Goal: Information Seeking & Learning: Learn about a topic

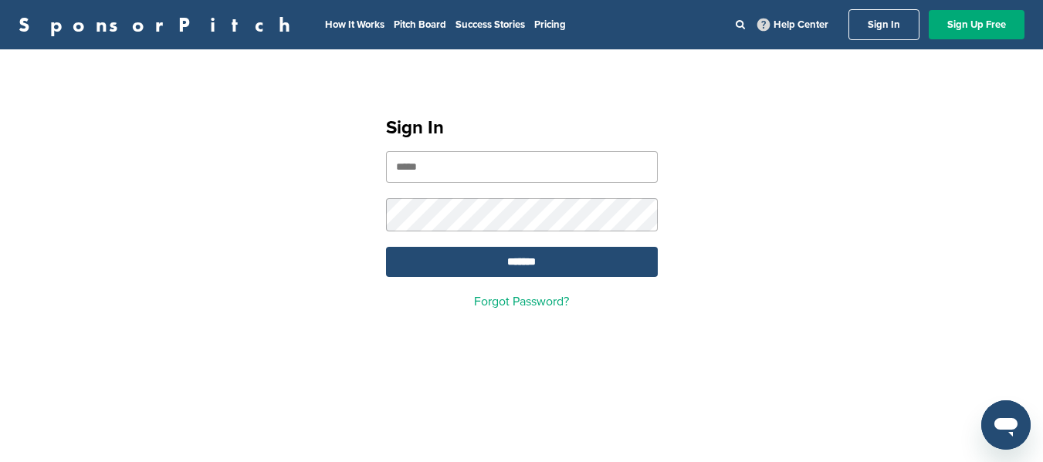
click at [491, 164] on input "email" at bounding box center [522, 167] width 272 height 32
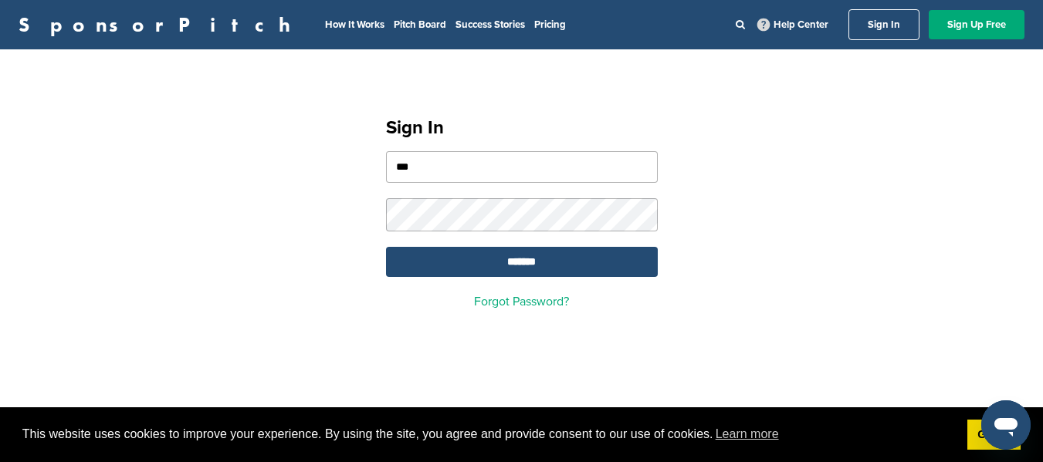
type input "**********"
click at [518, 268] on input "*******" at bounding box center [522, 262] width 272 height 30
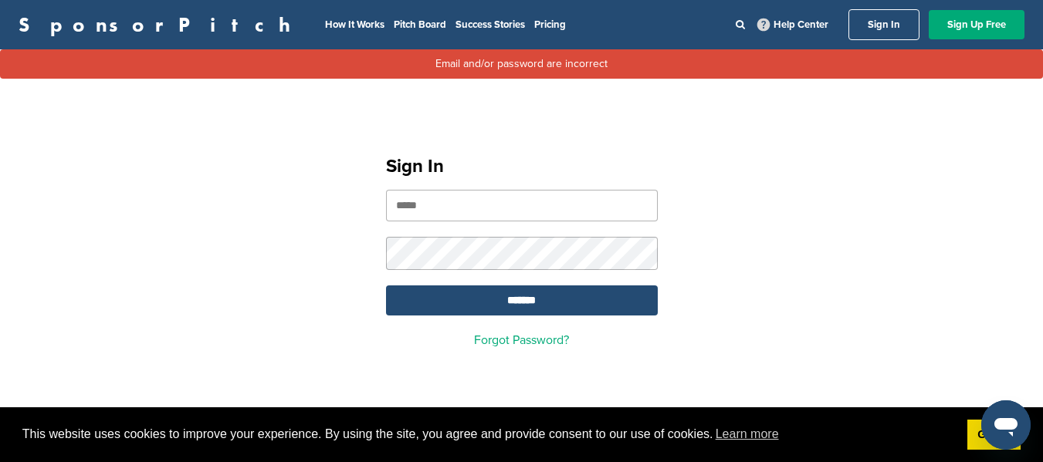
click at [394, 262] on form "*******" at bounding box center [522, 253] width 272 height 126
click at [458, 205] on input "email" at bounding box center [522, 206] width 272 height 32
type input "**********"
click at [461, 310] on input "*******" at bounding box center [522, 301] width 272 height 30
click at [485, 337] on link "Forgot Password?" at bounding box center [521, 340] width 95 height 15
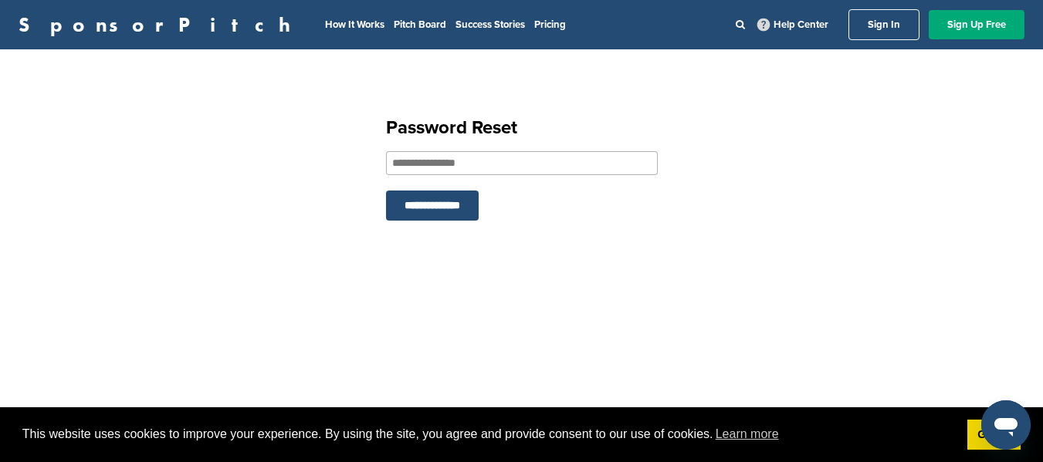
click at [520, 168] on input "email" at bounding box center [522, 163] width 272 height 24
type input "**********"
click at [386, 191] on input "**********" at bounding box center [432, 206] width 93 height 30
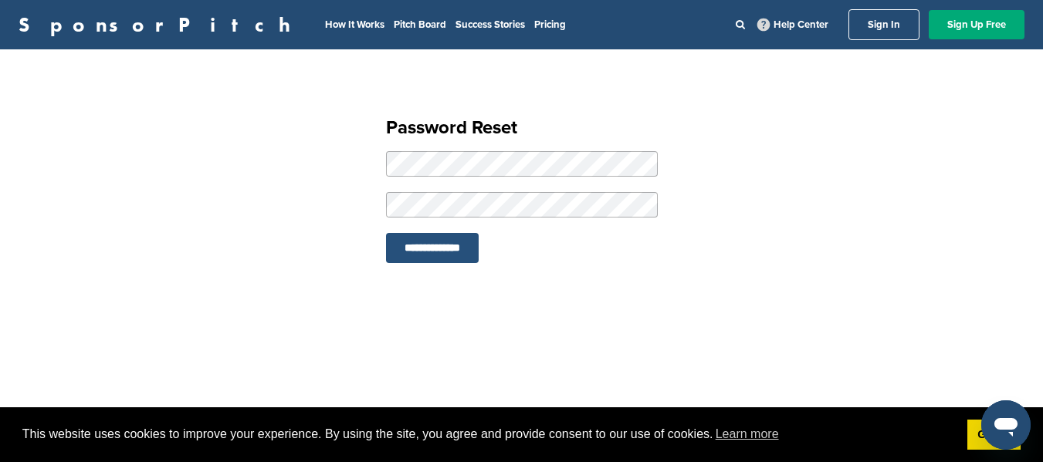
click at [463, 239] on input "**********" at bounding box center [432, 248] width 93 height 30
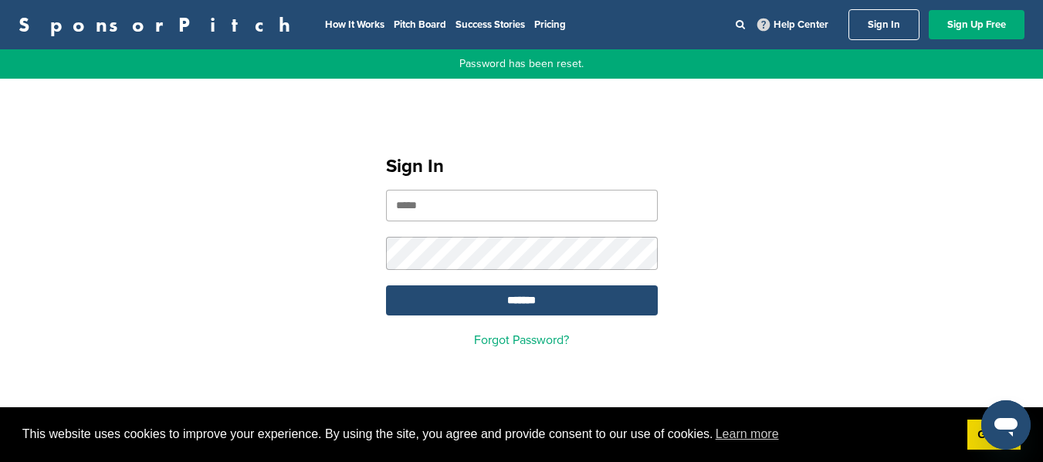
click at [520, 205] on input "email" at bounding box center [522, 206] width 272 height 32
type input "**********"
click at [508, 296] on input "*******" at bounding box center [522, 301] width 272 height 30
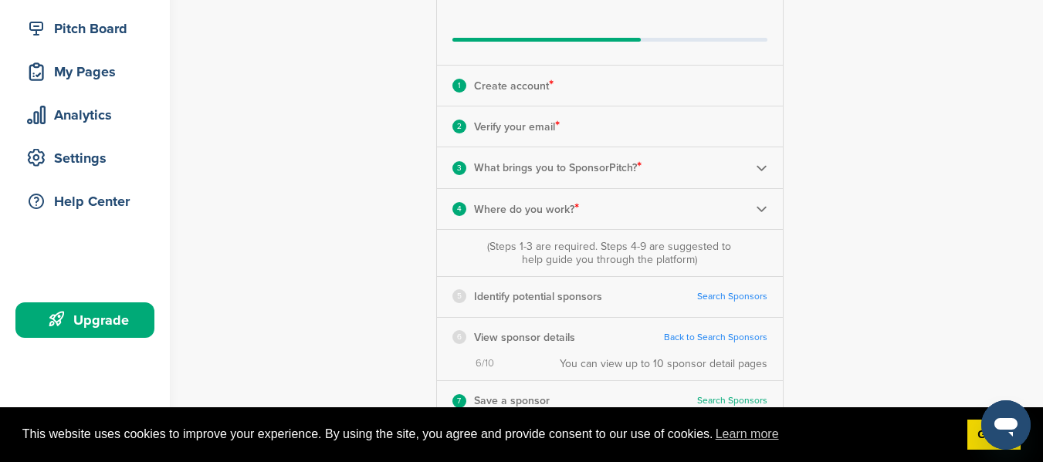
scroll to position [185, 0]
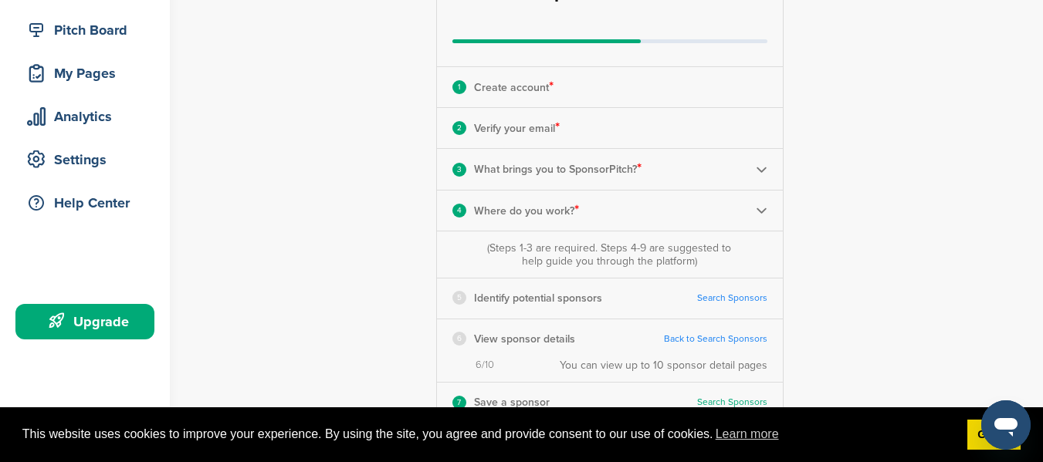
click at [259, 79] on div "**********" at bounding box center [619, 294] width 849 height 855
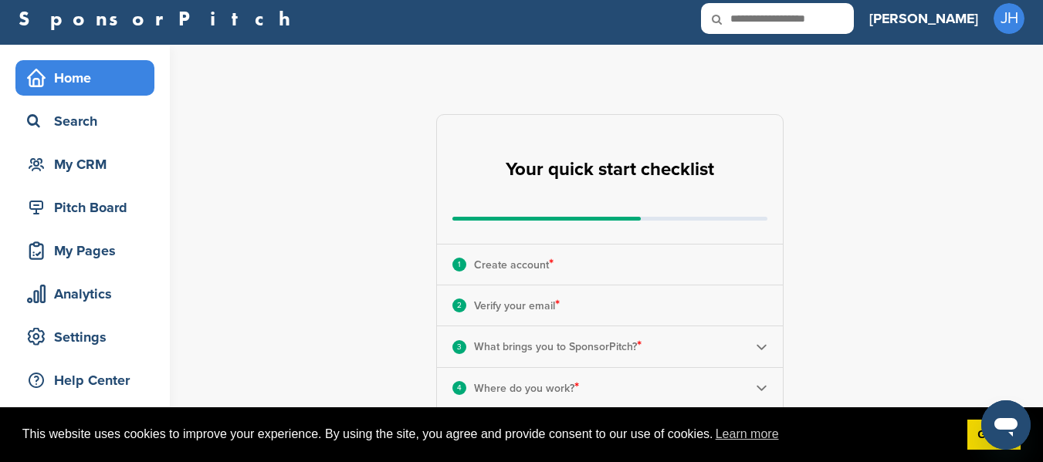
scroll to position [0, 0]
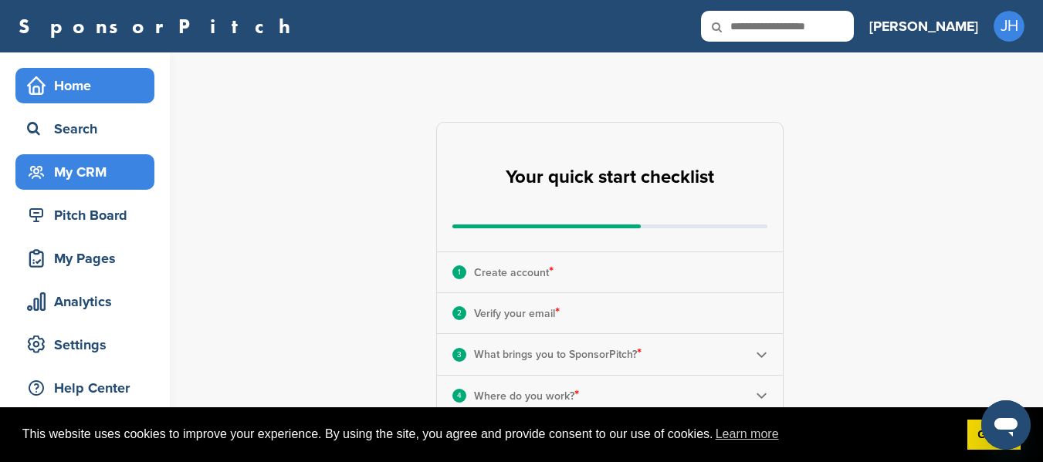
click at [80, 161] on div "My CRM" at bounding box center [88, 172] width 131 height 28
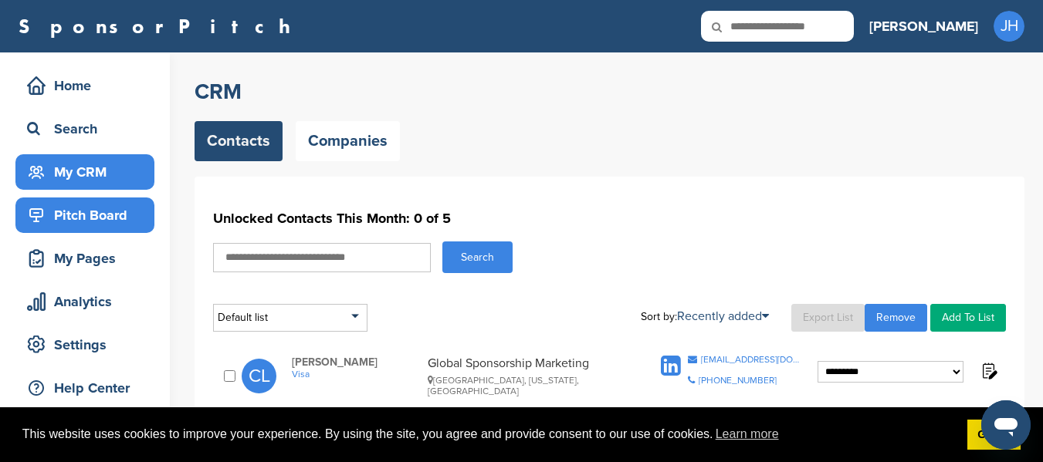
click at [66, 208] on div "Pitch Board" at bounding box center [88, 216] width 131 height 28
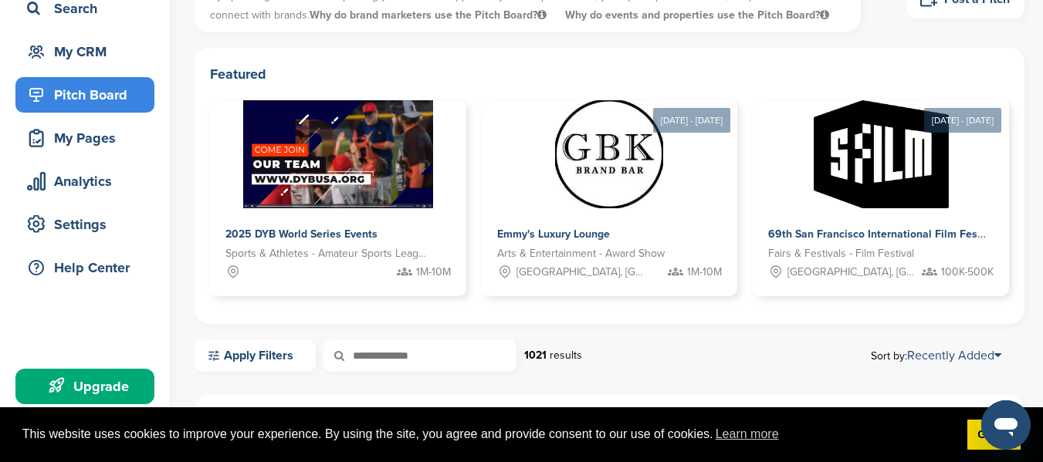
scroll to position [124, 0]
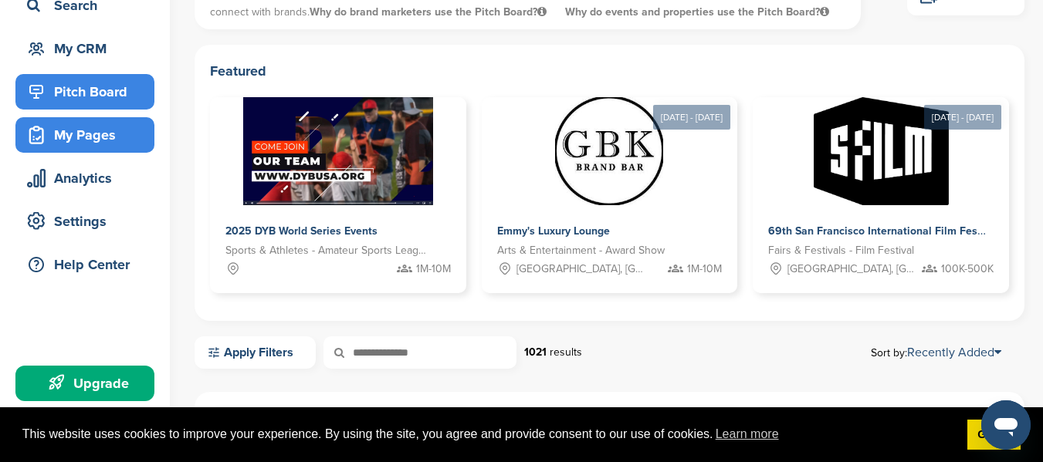
click at [84, 141] on div "My Pages" at bounding box center [88, 135] width 131 height 28
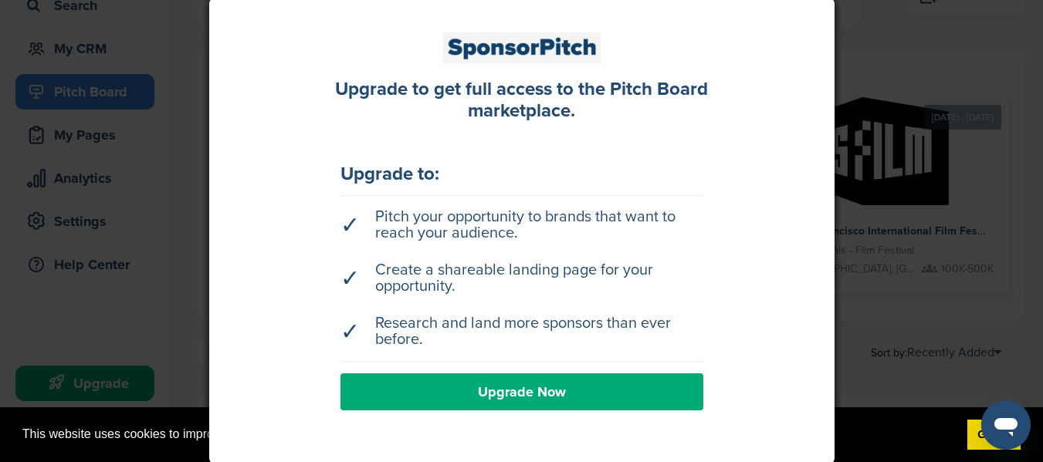
click at [524, 392] on link "Upgrade Now" at bounding box center [521, 392] width 363 height 37
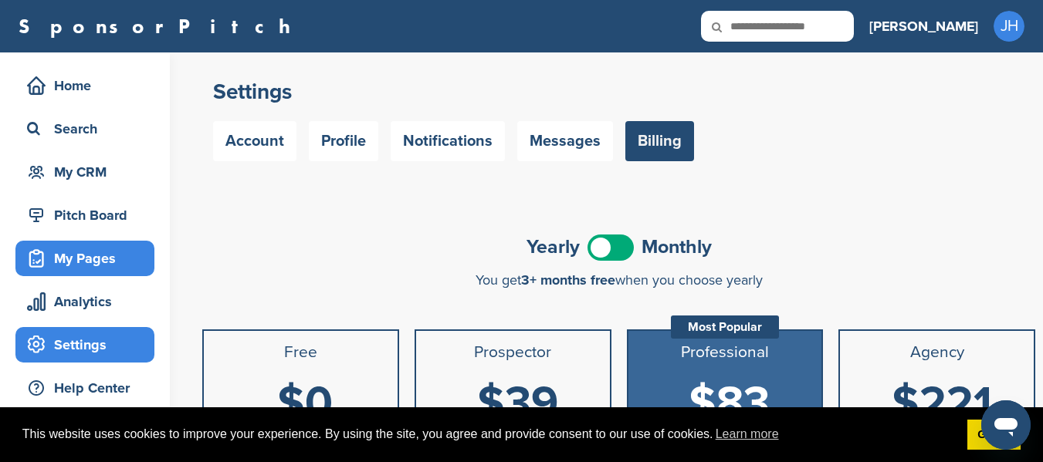
click at [66, 251] on div "My Pages" at bounding box center [88, 259] width 131 height 28
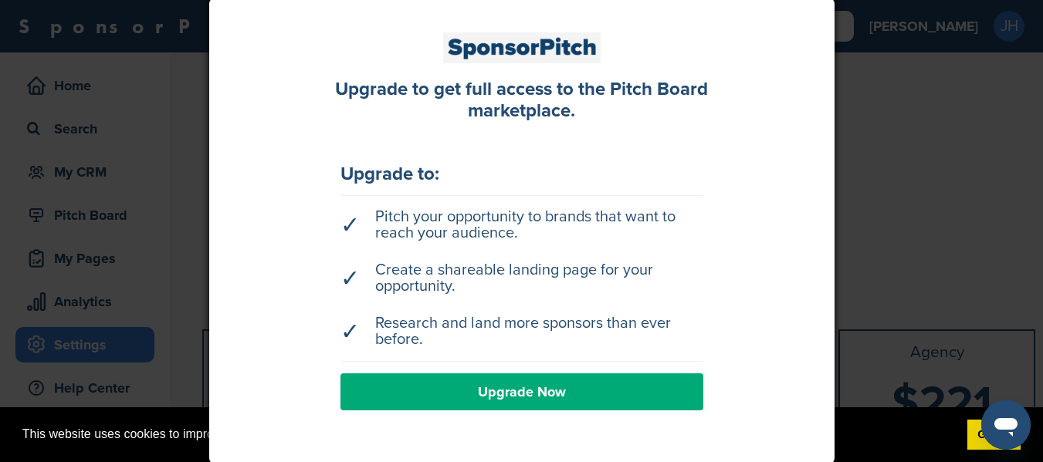
click at [188, 171] on div at bounding box center [521, 231] width 1043 height 462
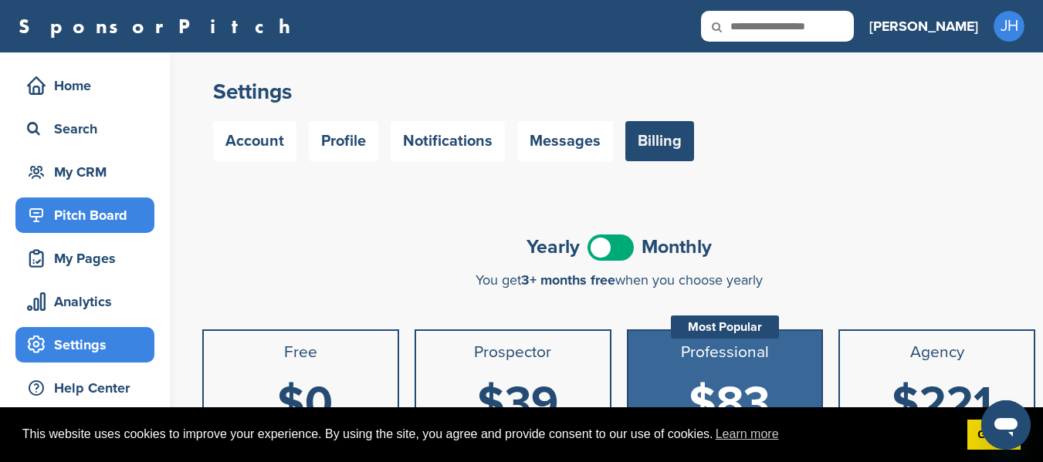
click at [94, 209] on div "Pitch Board" at bounding box center [88, 216] width 131 height 28
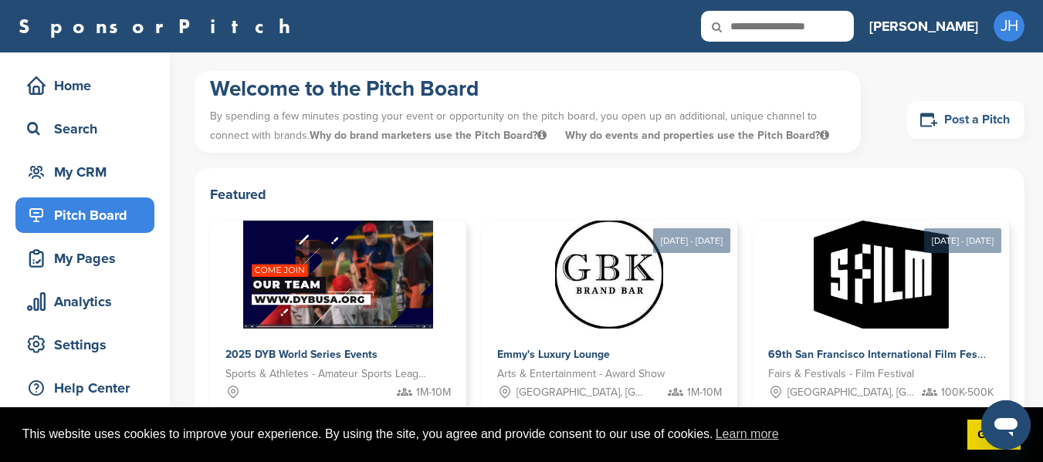
click at [949, 117] on link "Post a Pitch" at bounding box center [965, 120] width 117 height 38
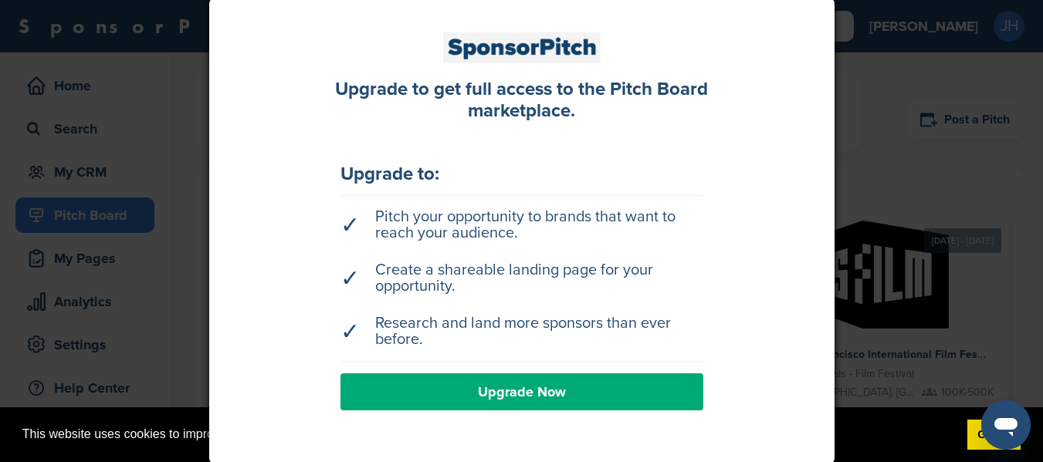
click at [561, 390] on link "Upgrade Now" at bounding box center [521, 392] width 363 height 37
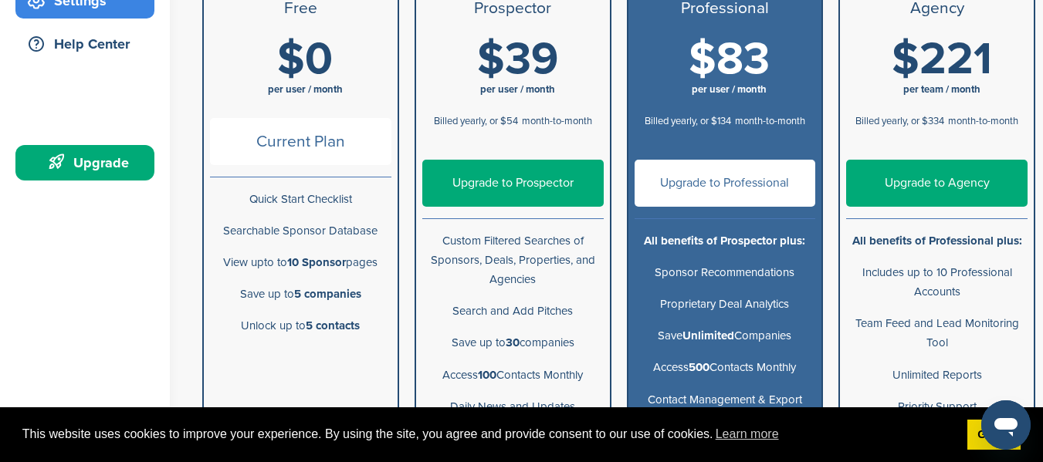
scroll to position [278, 0]
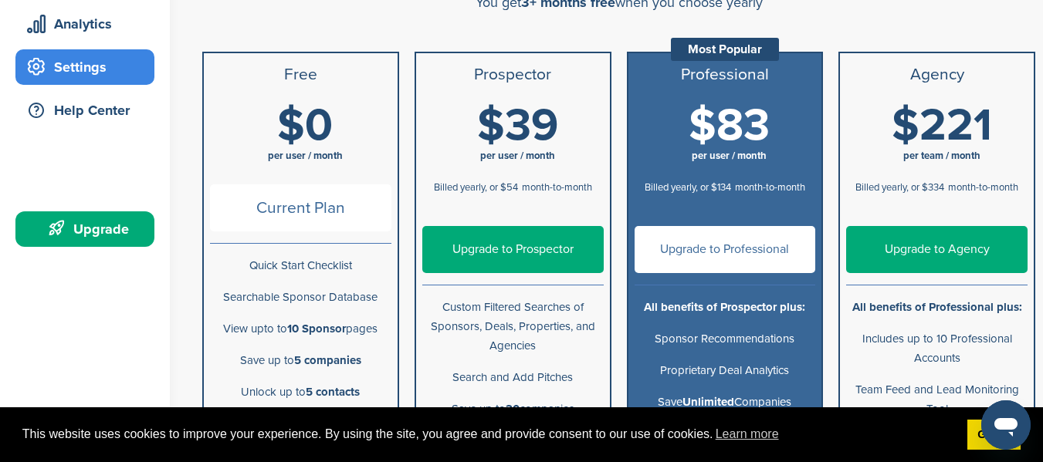
click at [289, 212] on span "Current Plan" at bounding box center [300, 208] width 181 height 47
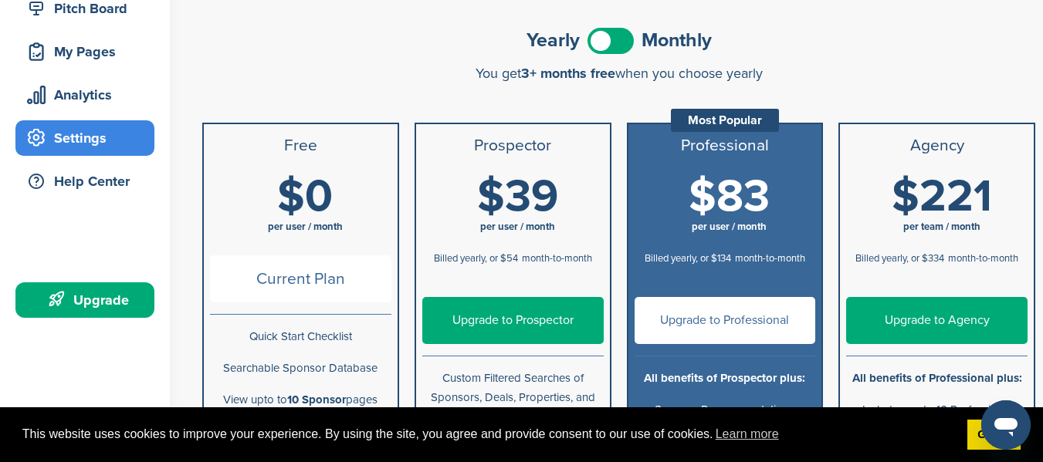
scroll to position [102, 0]
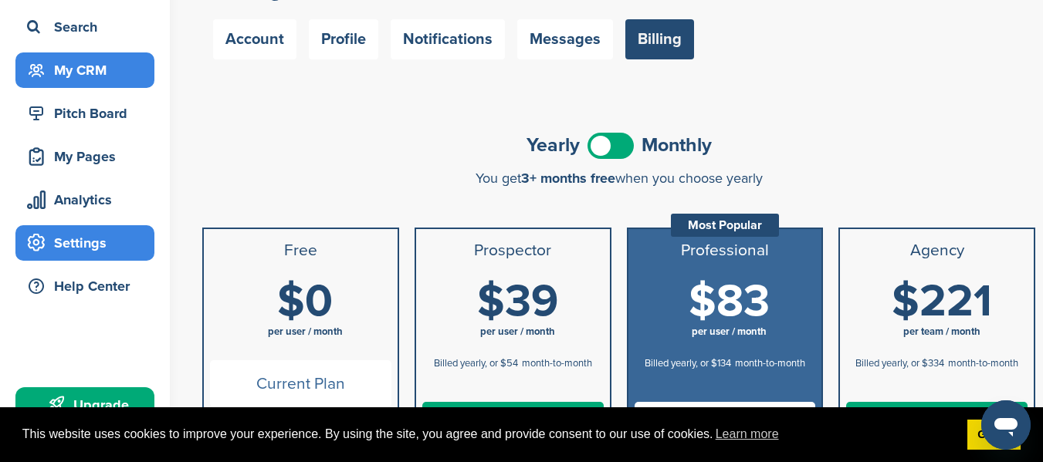
click at [104, 59] on div "My CRM" at bounding box center [88, 70] width 131 height 28
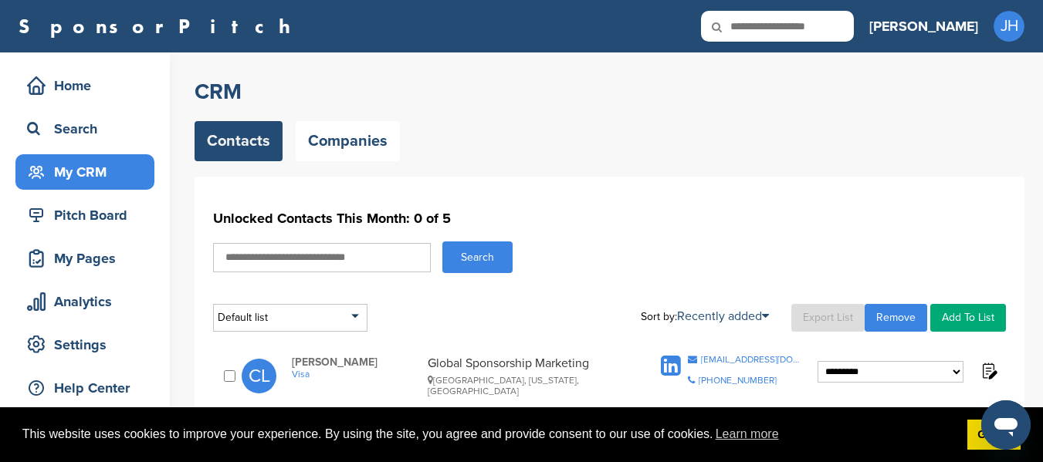
click at [344, 256] on input "text" at bounding box center [322, 257] width 218 height 29
type input "******"
click at [442, 242] on button "Search" at bounding box center [477, 258] width 70 height 32
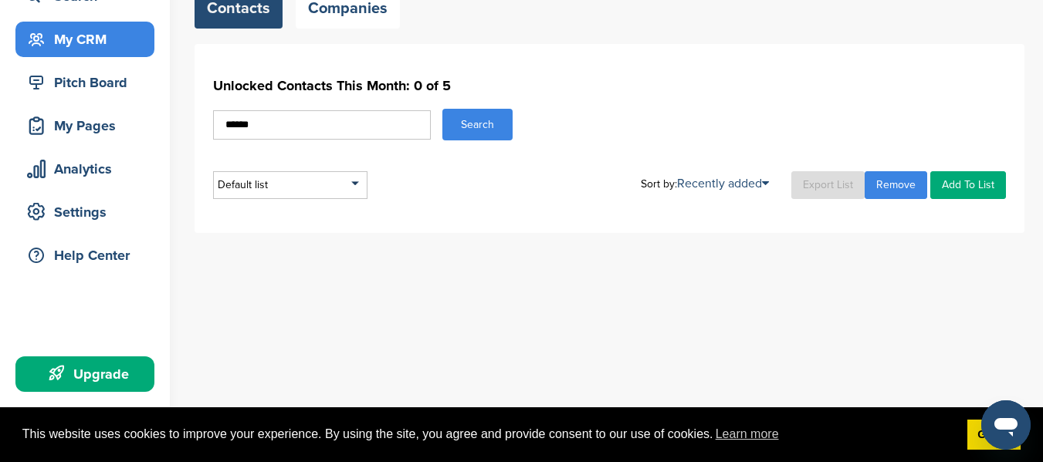
scroll to position [144, 0]
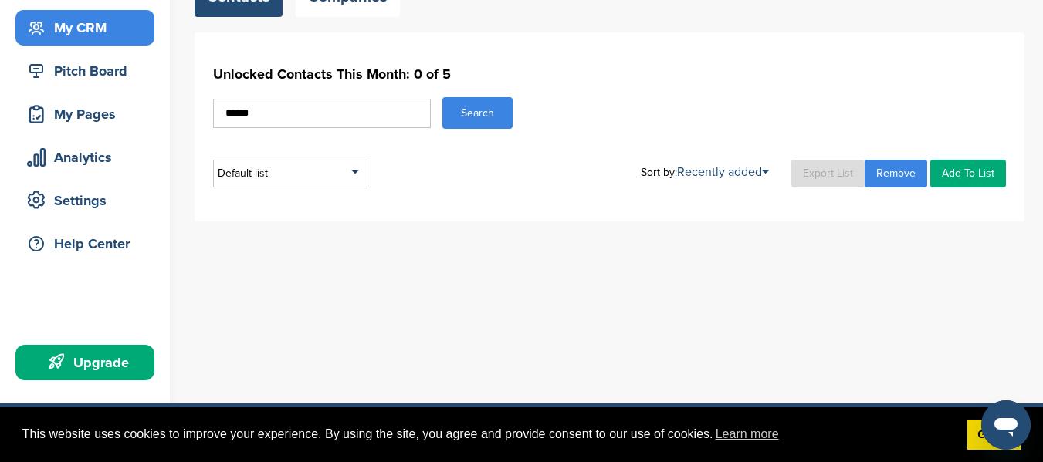
click at [332, 112] on input "******" at bounding box center [322, 113] width 218 height 29
type input "*"
click at [117, 38] on div "My CRM" at bounding box center [88, 28] width 131 height 28
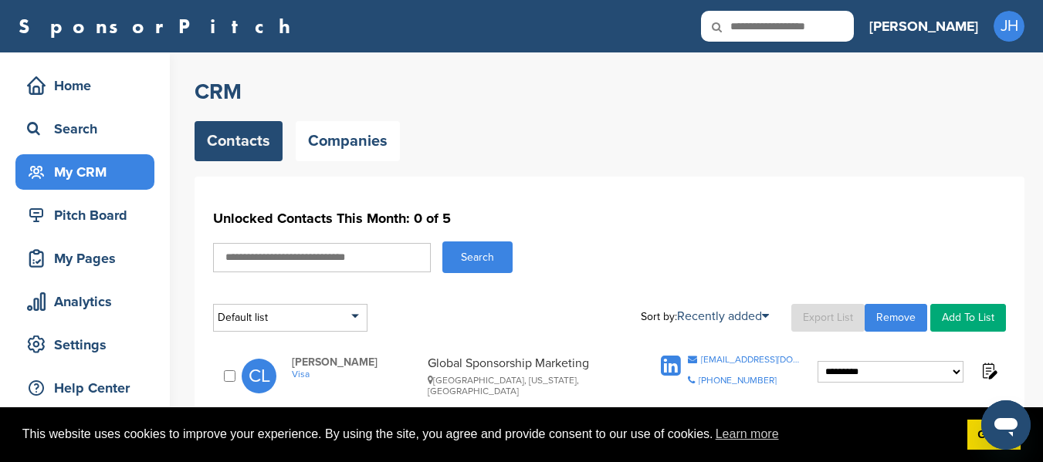
click at [544, 146] on div "Contacts Companies" at bounding box center [610, 141] width 830 height 40
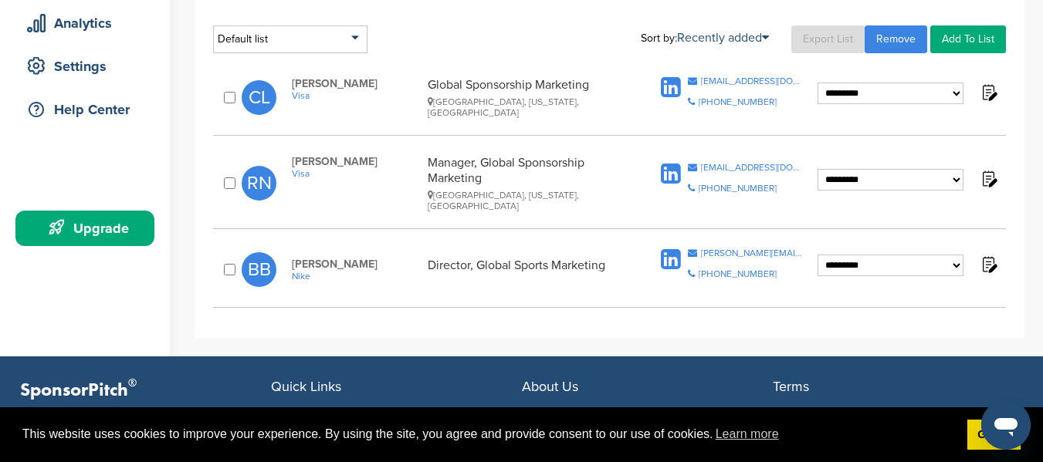
scroll to position [278, 0]
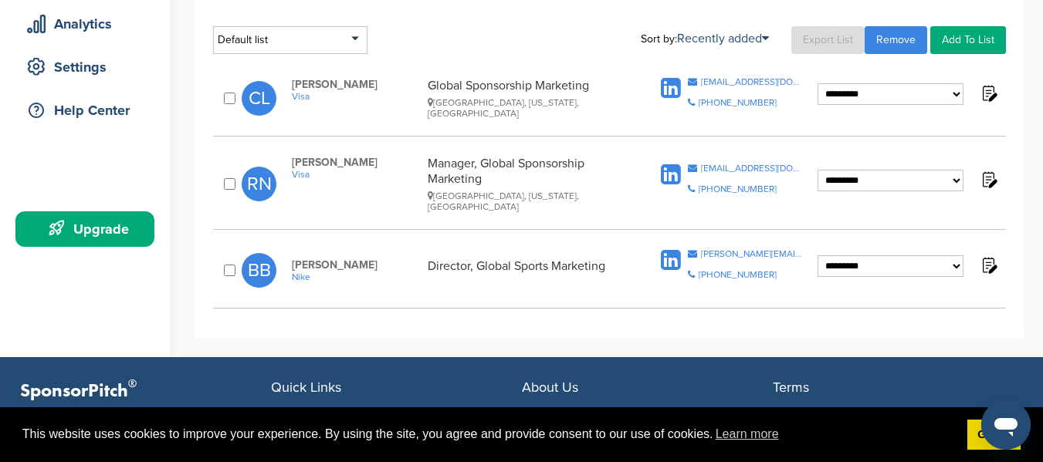
click at [300, 272] on span "Nike" at bounding box center [356, 277] width 128 height 11
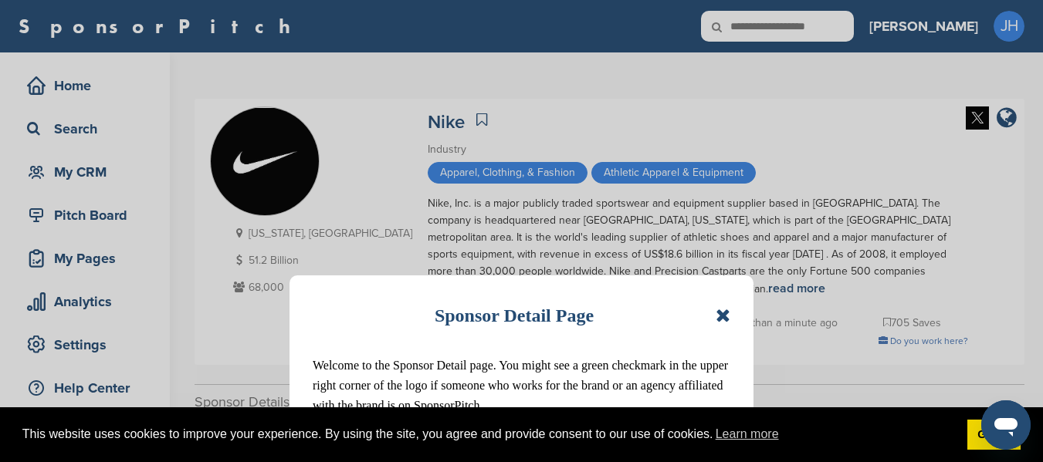
click at [727, 138] on div "Sponsor Detail Page Welcome to the Sponsor Detail page. You might see a green c…" at bounding box center [521, 231] width 1043 height 462
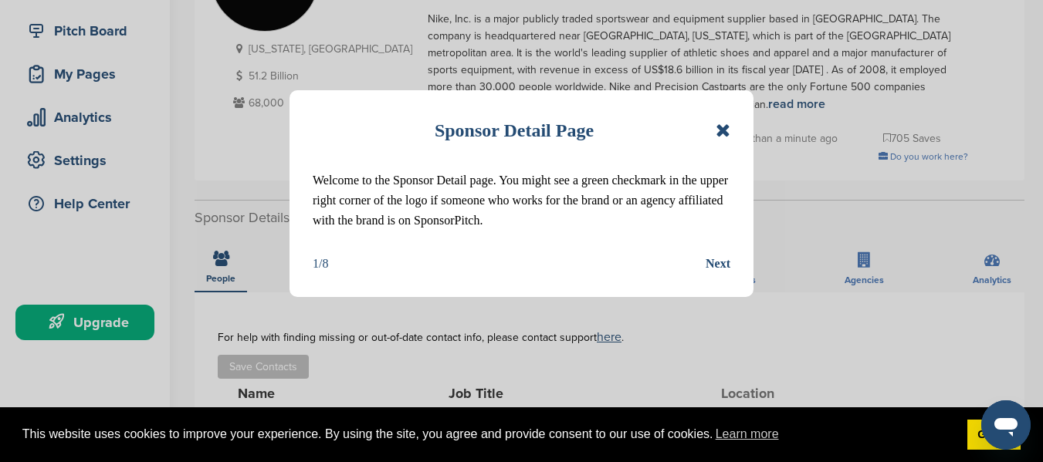
scroll to position [185, 0]
click at [708, 261] on div "Next" at bounding box center [718, 264] width 25 height 20
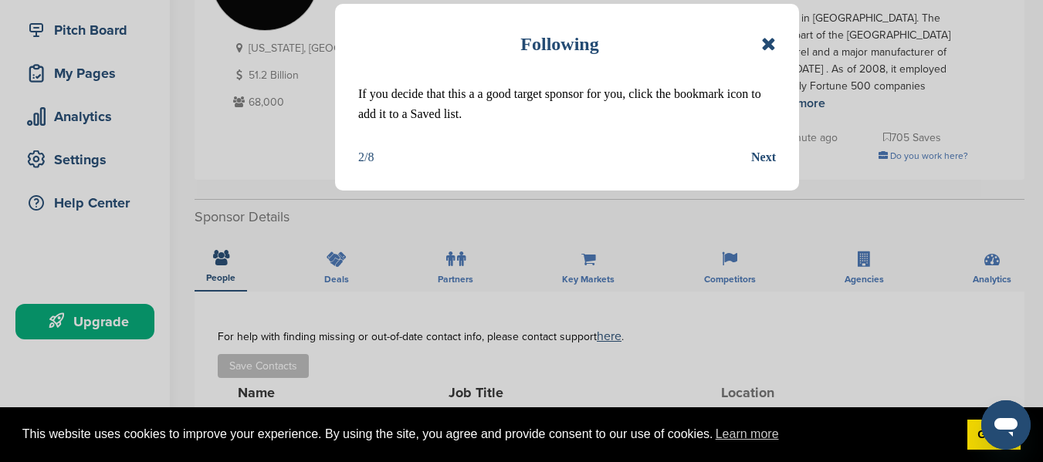
click at [765, 156] on div "Next" at bounding box center [763, 157] width 25 height 20
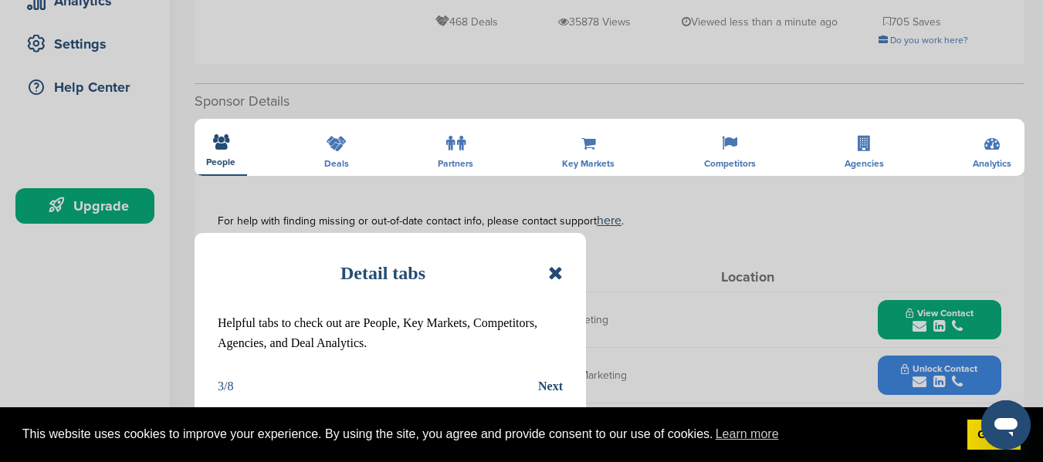
scroll to position [340, 0]
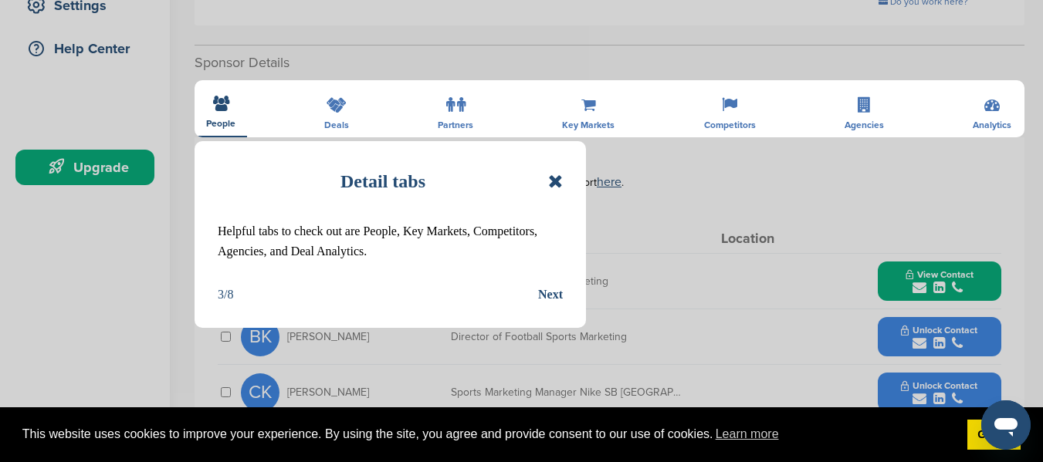
click at [549, 289] on div "Next" at bounding box center [550, 295] width 25 height 20
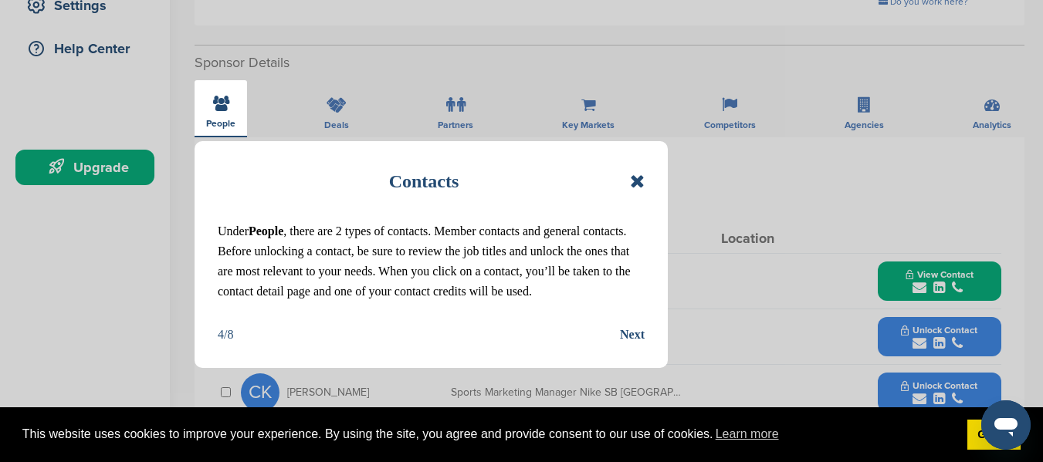
click at [624, 330] on div "Next" at bounding box center [632, 335] width 25 height 20
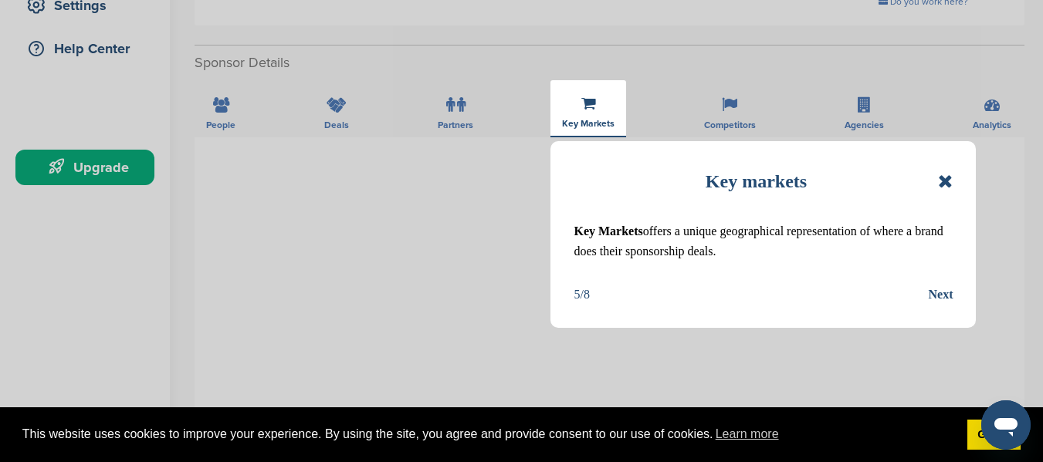
click at [933, 285] on div "Next" at bounding box center [940, 295] width 25 height 20
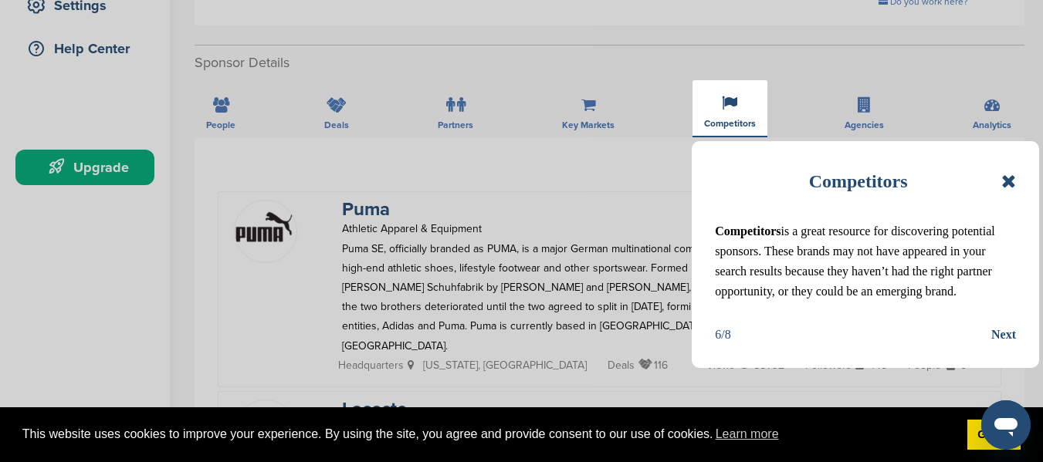
click at [993, 337] on div "Next" at bounding box center [1003, 335] width 25 height 20
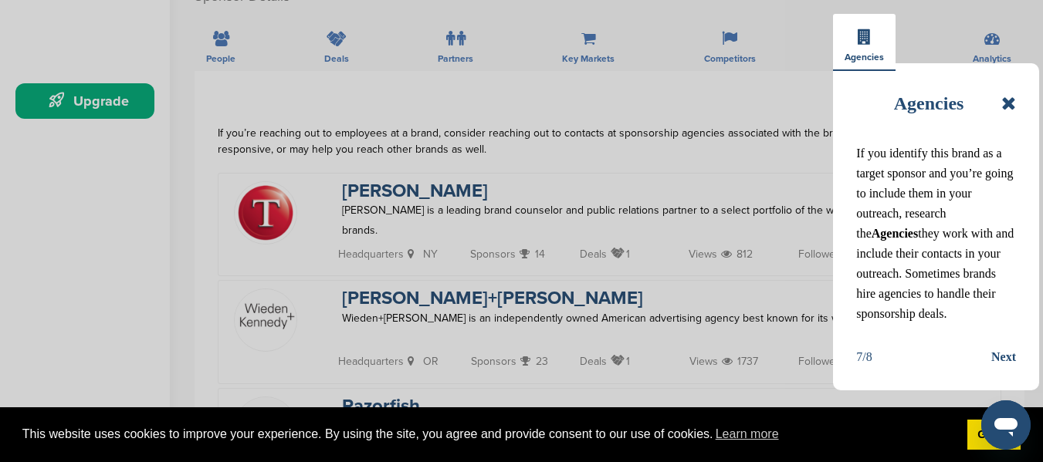
scroll to position [492, 0]
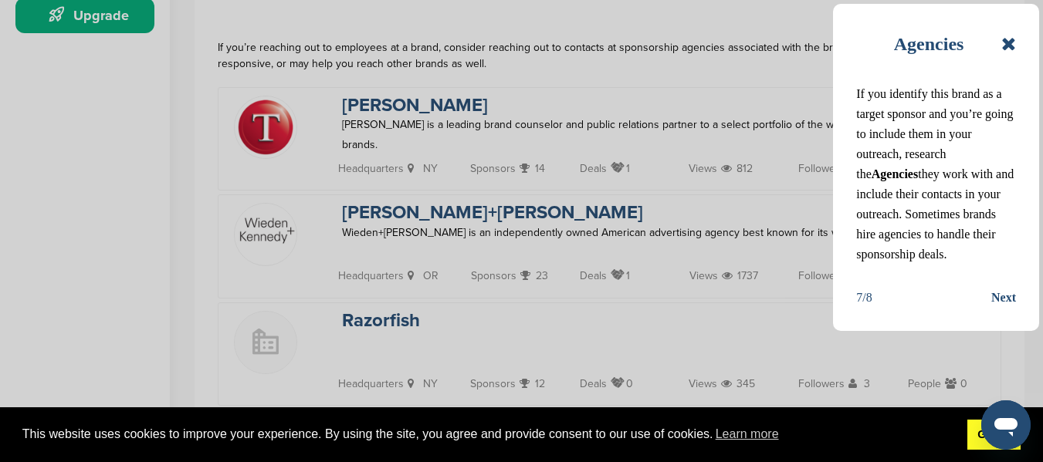
click at [971, 430] on link "Got it!" at bounding box center [993, 435] width 53 height 31
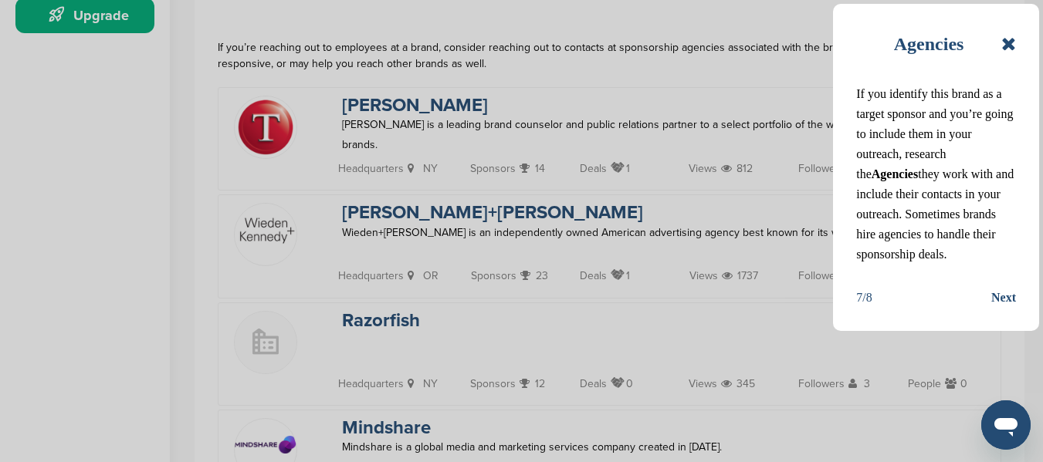
click at [1007, 299] on div "Next" at bounding box center [1003, 298] width 25 height 20
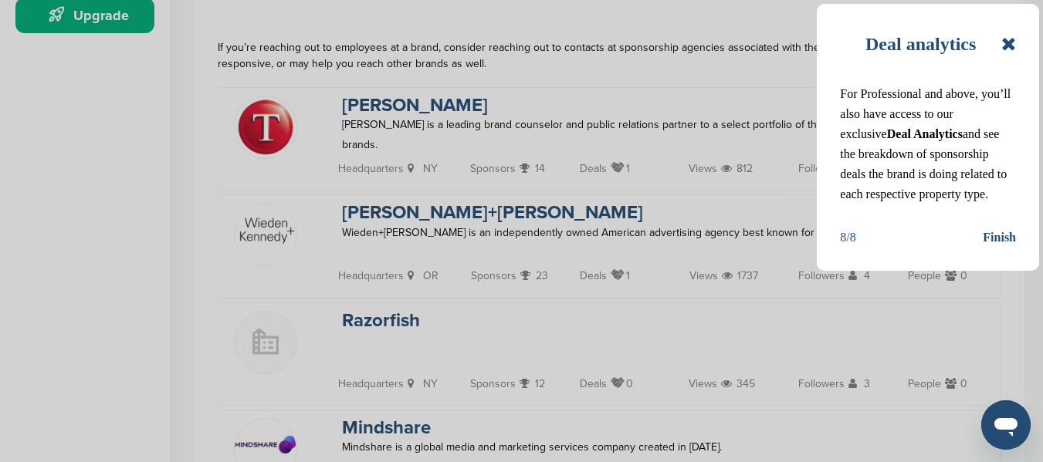
click at [1005, 238] on div "Finish" at bounding box center [999, 238] width 33 height 20
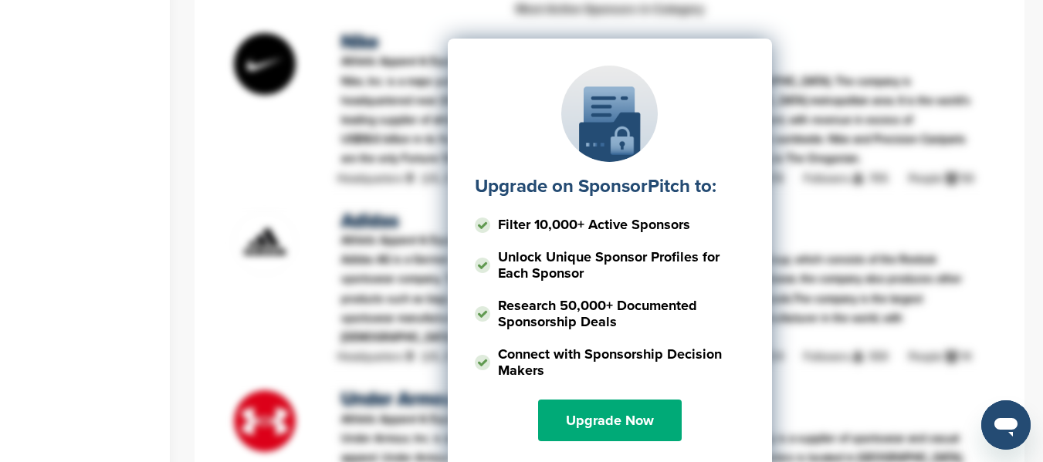
scroll to position [1533, 0]
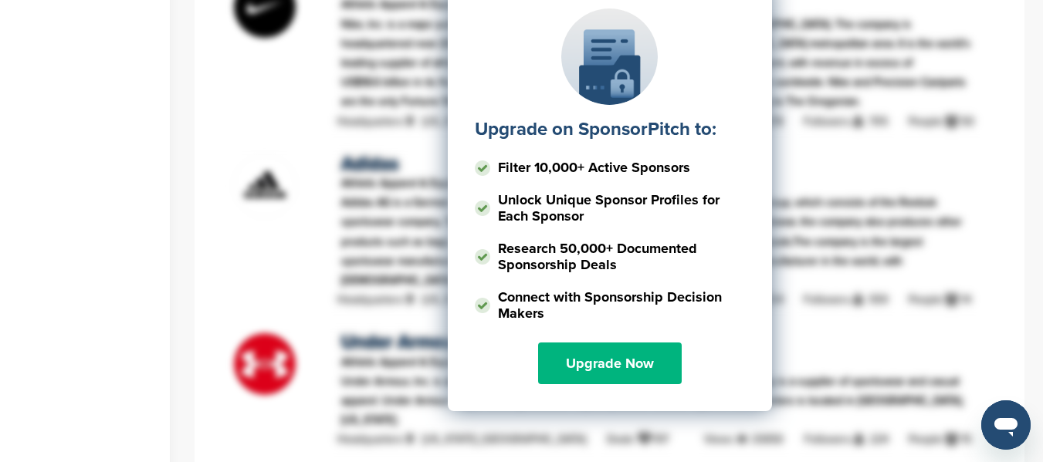
click at [640, 357] on link "Upgrade Now" at bounding box center [610, 364] width 144 height 42
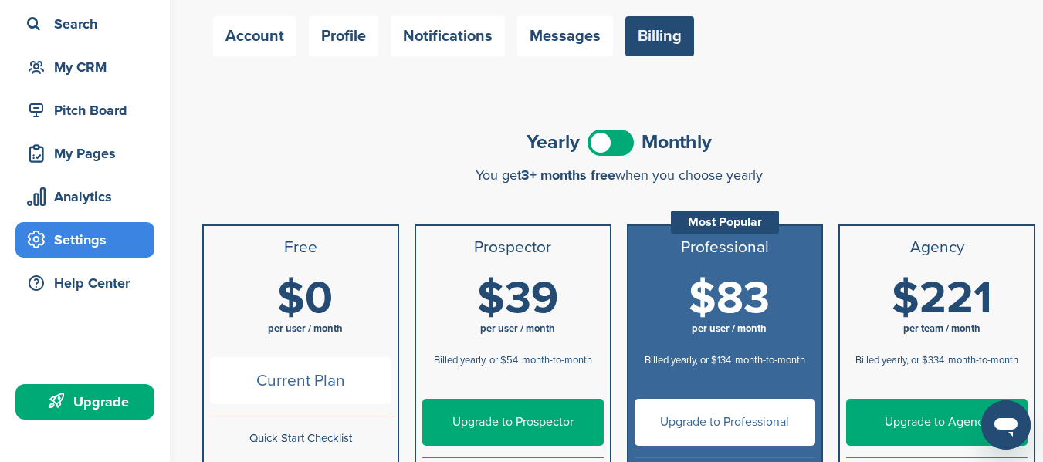
scroll to position [102, 0]
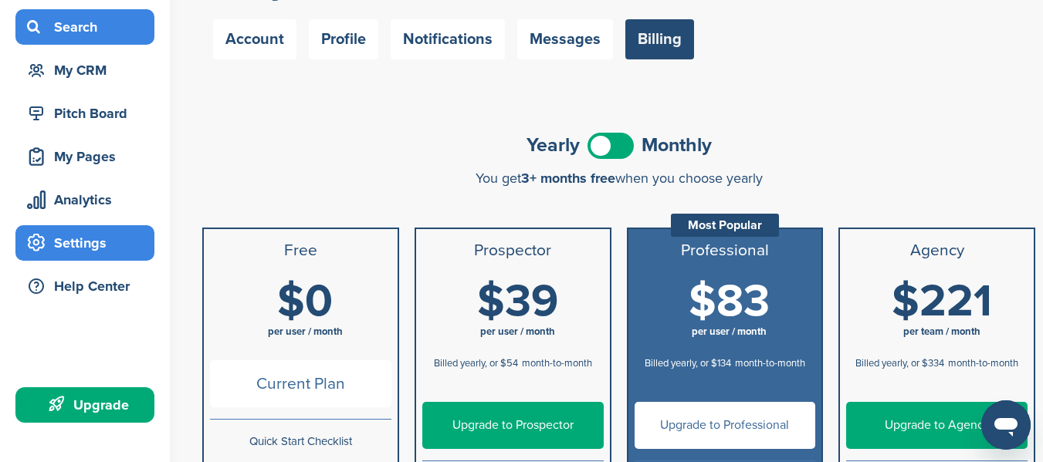
click at [107, 35] on div "Search" at bounding box center [88, 27] width 131 height 28
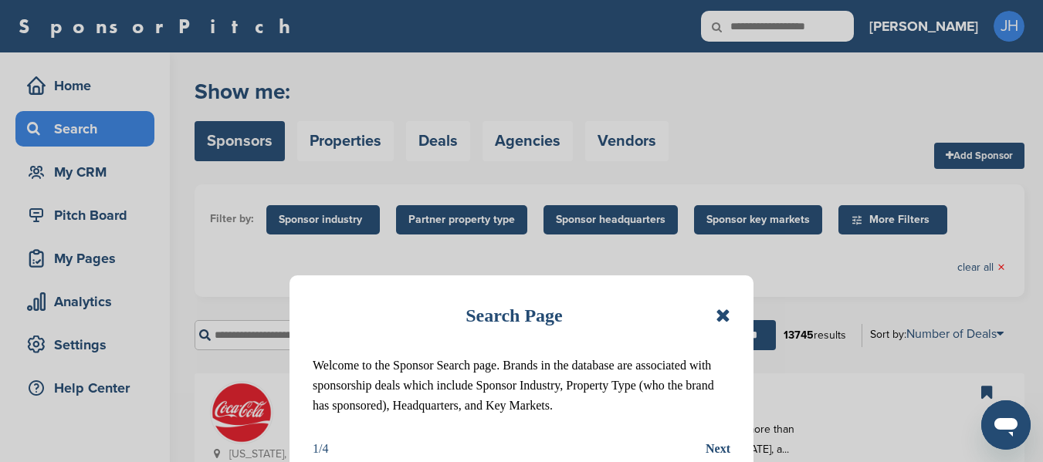
click at [724, 319] on icon at bounding box center [723, 316] width 15 height 19
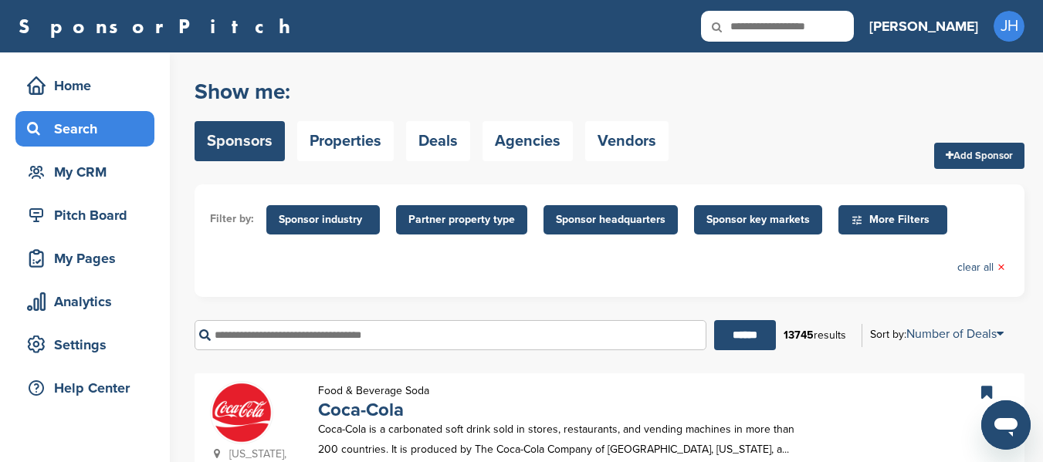
click at [592, 334] on input "text" at bounding box center [451, 335] width 512 height 30
click at [714, 320] on input "******" at bounding box center [745, 335] width 62 height 30
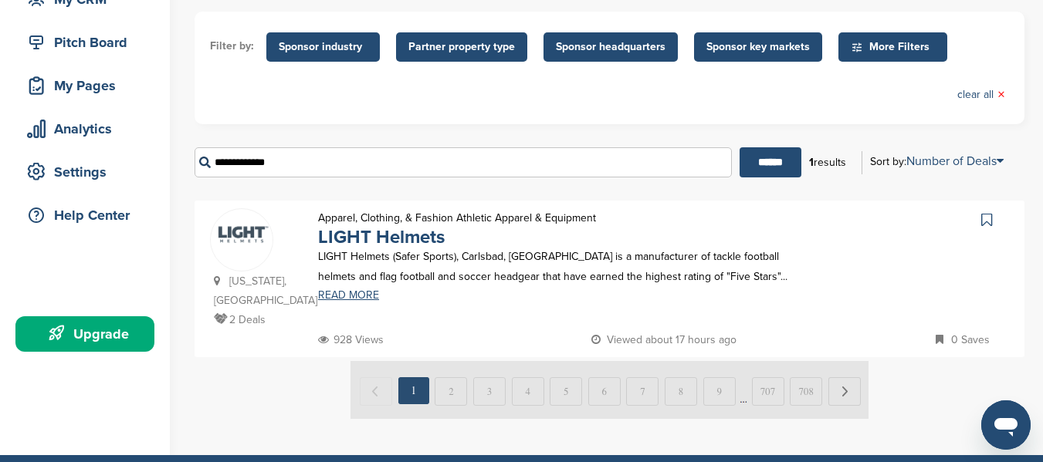
scroll to position [187, 0]
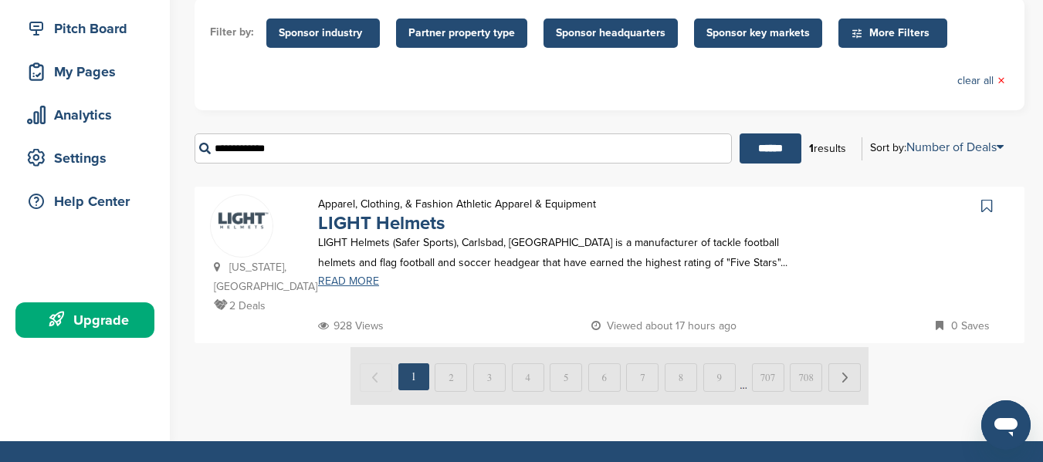
click at [364, 279] on link "READ MORE" at bounding box center [567, 281] width 499 height 11
drag, startPoint x: 284, startPoint y: 147, endPoint x: 188, endPoint y: 147, distance: 96.5
click at [188, 147] on div "Home Search My CRM Pitch Board My Pages Analytics Settings Help Center Upgrade …" at bounding box center [521, 154] width 1043 height 576
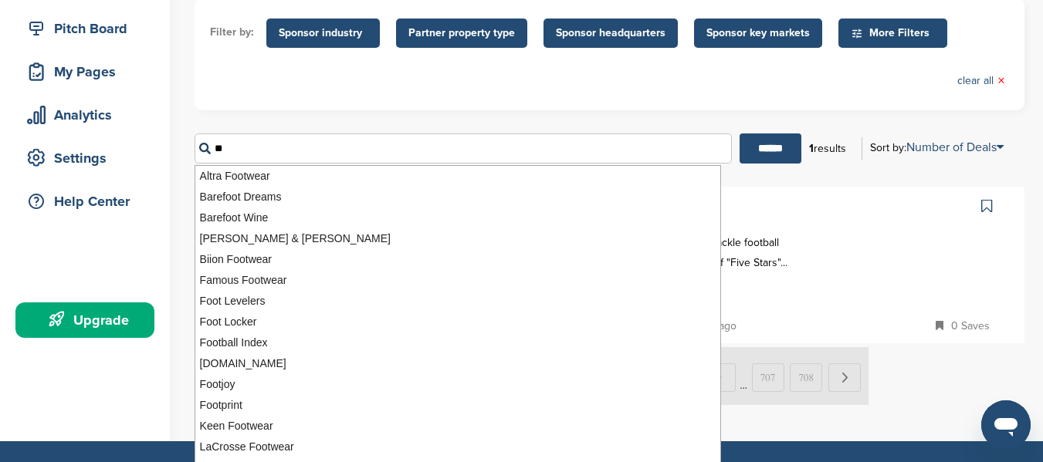
type input "*"
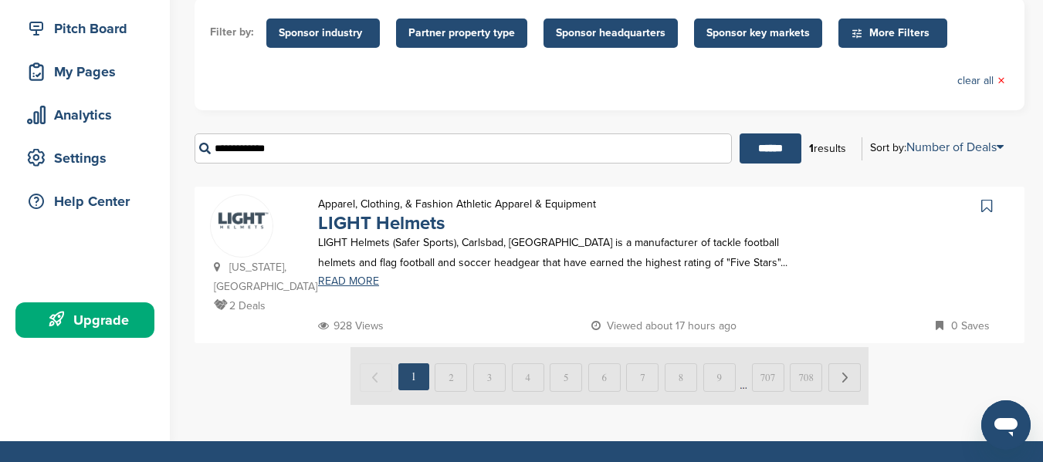
type input "**********"
click at [740, 134] on input "******" at bounding box center [771, 149] width 62 height 30
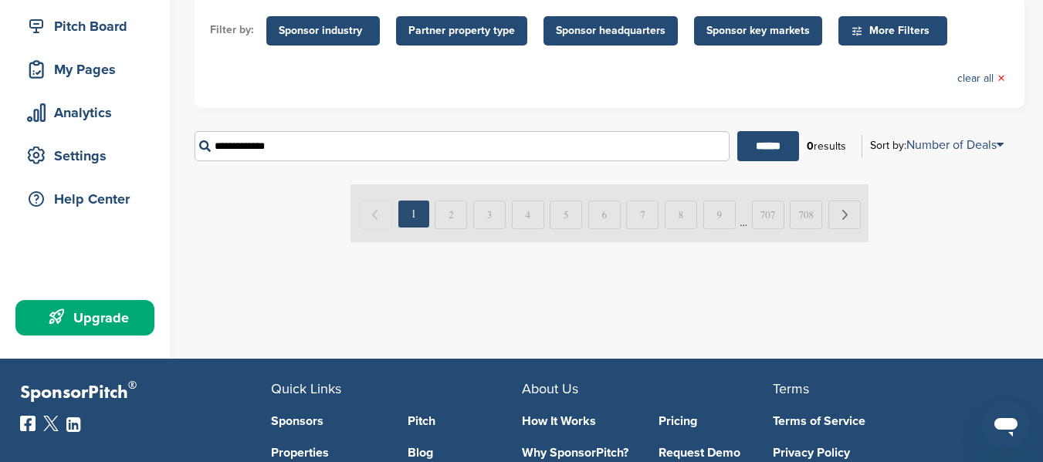
scroll to position [198, 0]
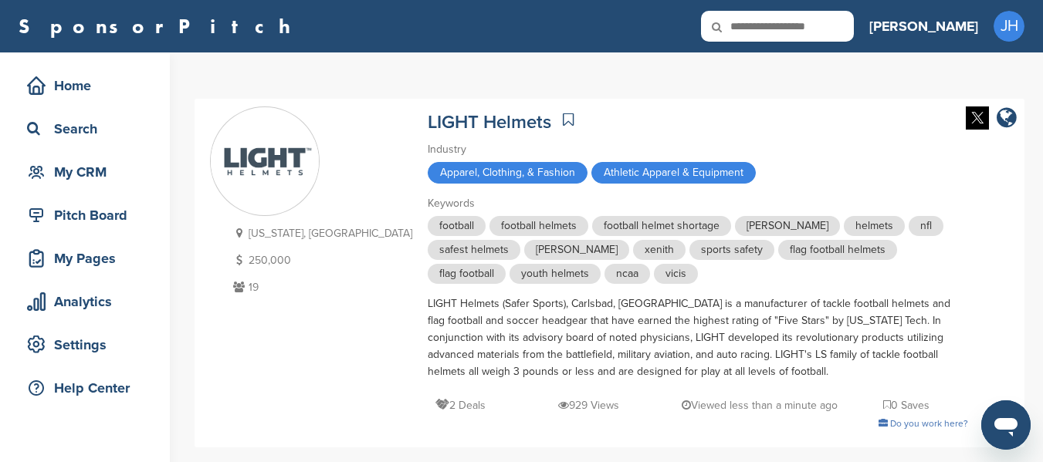
click at [881, 174] on div "California, USA 250,000 19 LIGHT Helmets Industry Apparel, Clothing, & Fashion …" at bounding box center [609, 274] width 799 height 334
click at [1004, 121] on icon "company link" at bounding box center [1007, 118] width 20 height 23
click at [59, 137] on div "Search" at bounding box center [88, 129] width 131 height 28
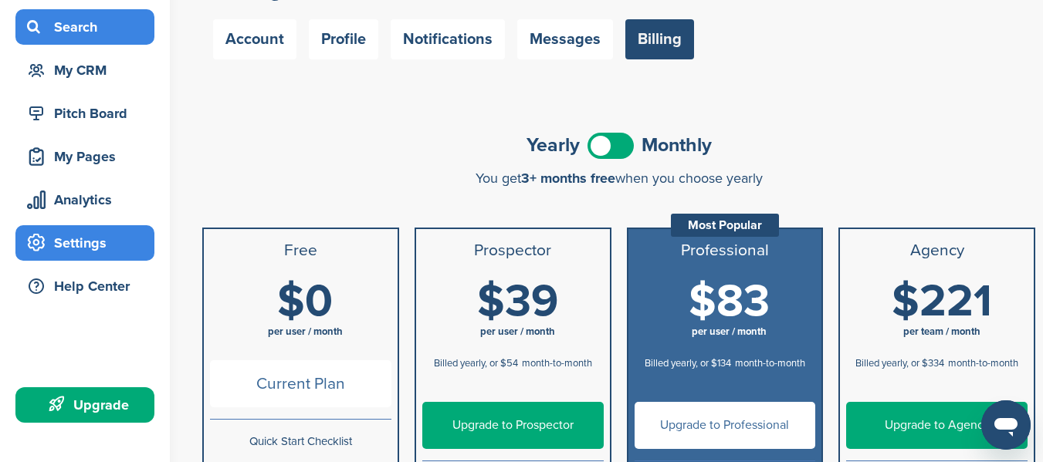
click at [98, 41] on div "Search" at bounding box center [84, 27] width 139 height 36
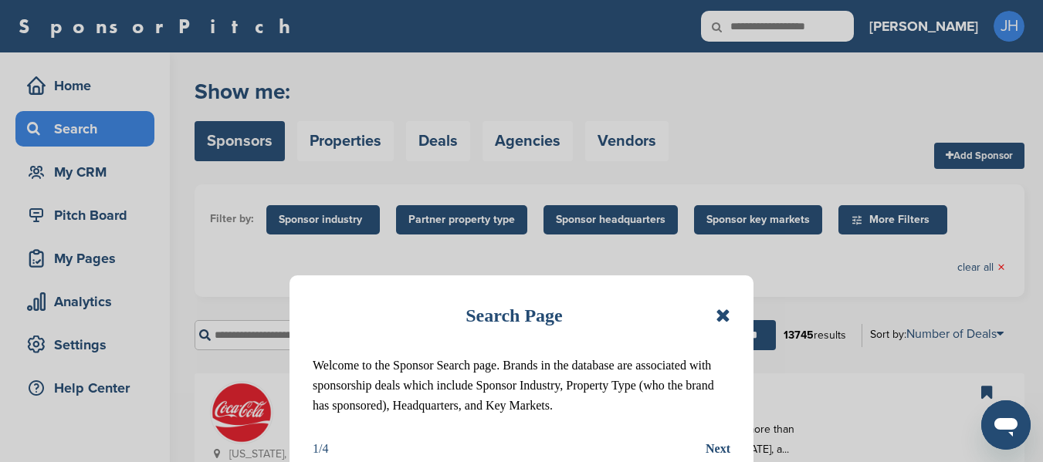
click at [723, 313] on icon at bounding box center [723, 316] width 15 height 19
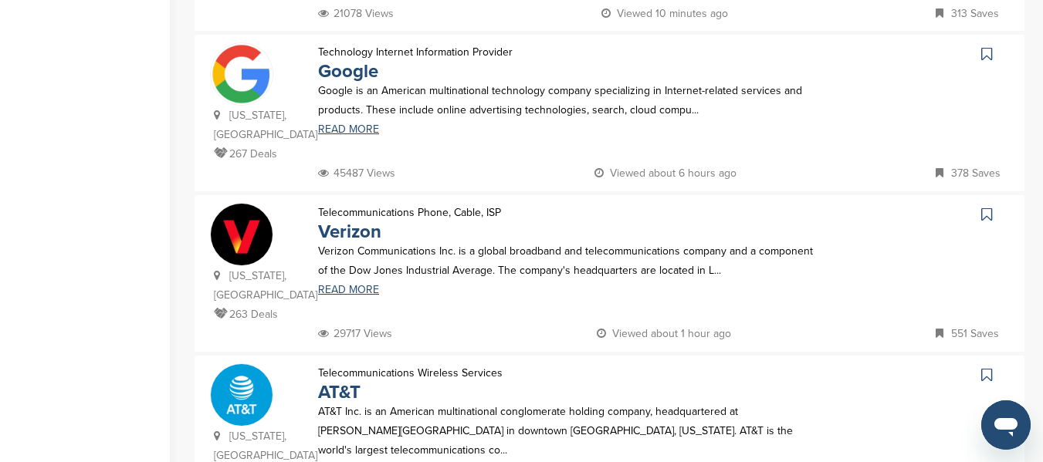
scroll to position [1272, 0]
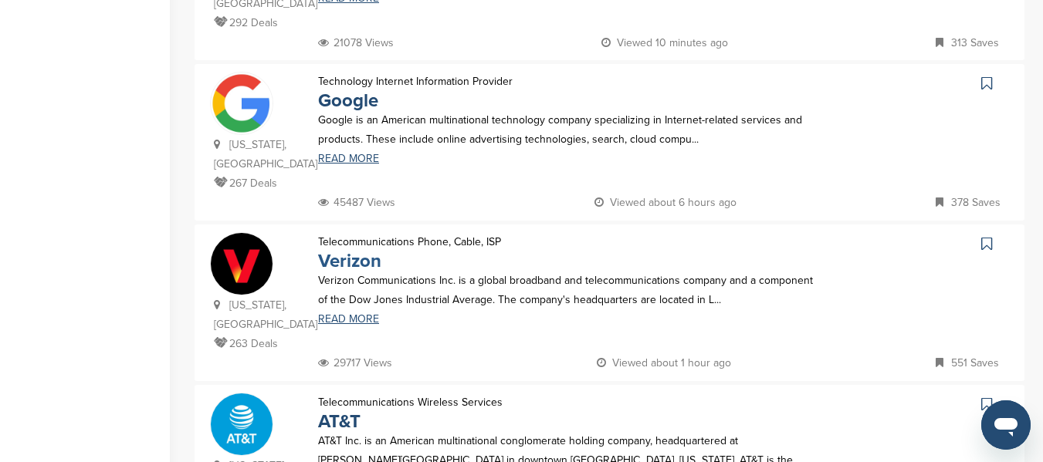
click at [364, 250] on link "Verizon" at bounding box center [349, 261] width 63 height 22
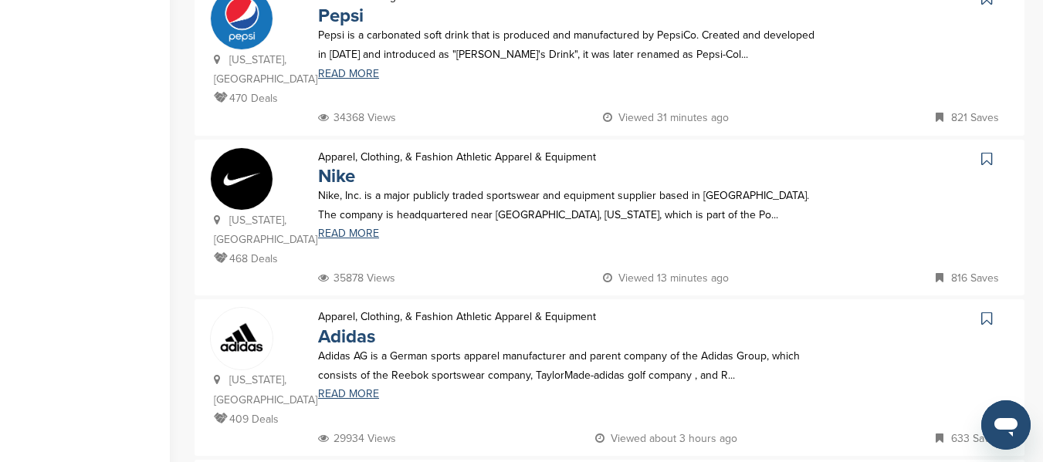
scroll to position [551, 0]
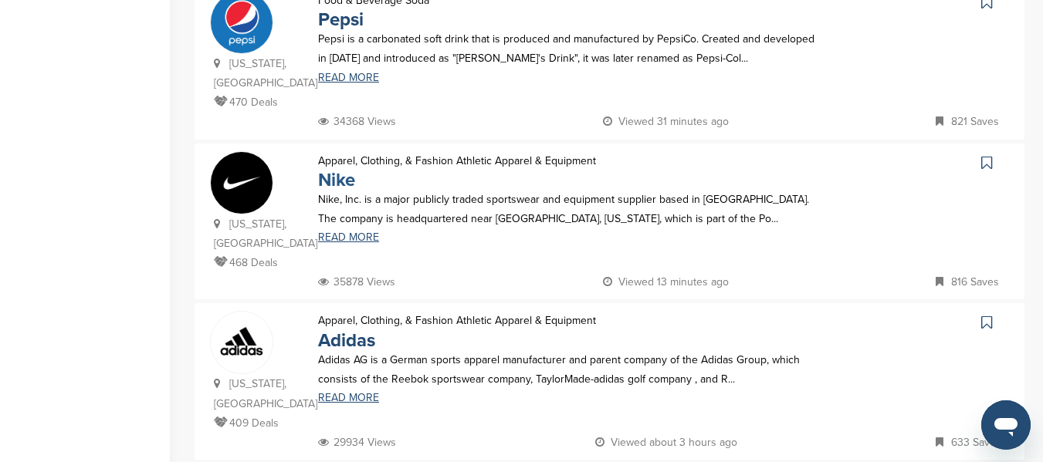
click at [327, 169] on link "Nike" at bounding box center [336, 180] width 37 height 22
click at [356, 330] on link "Adidas" at bounding box center [346, 341] width 57 height 22
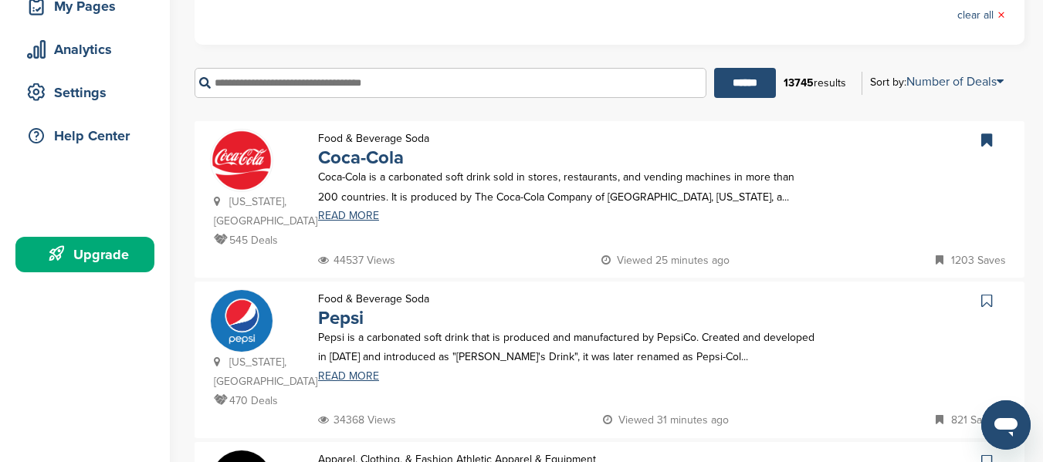
scroll to position [112, 0]
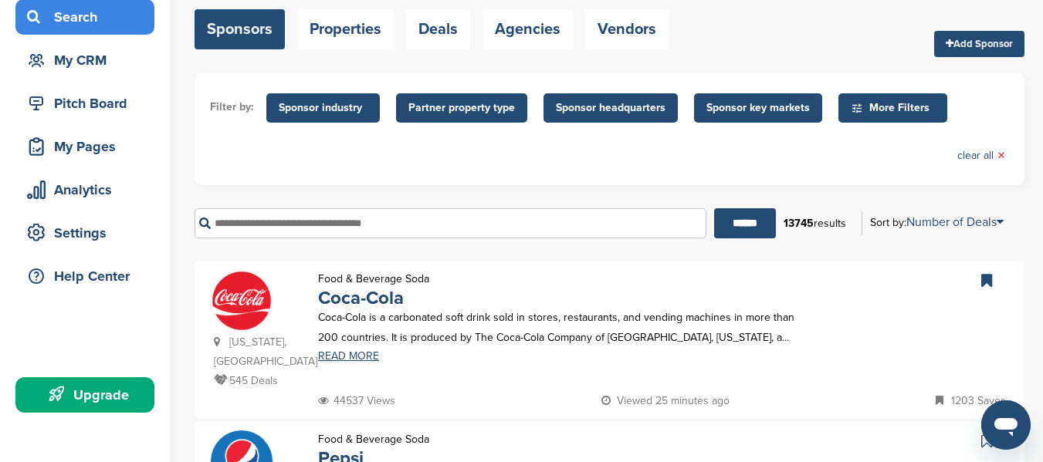
click at [576, 229] on input "text" at bounding box center [451, 223] width 512 height 30
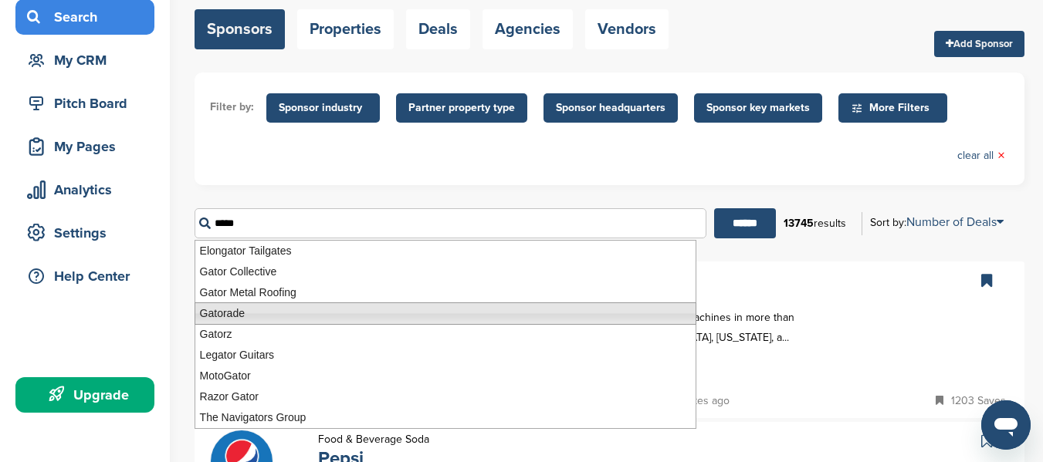
click at [395, 313] on li "Gatorade" at bounding box center [446, 314] width 502 height 22
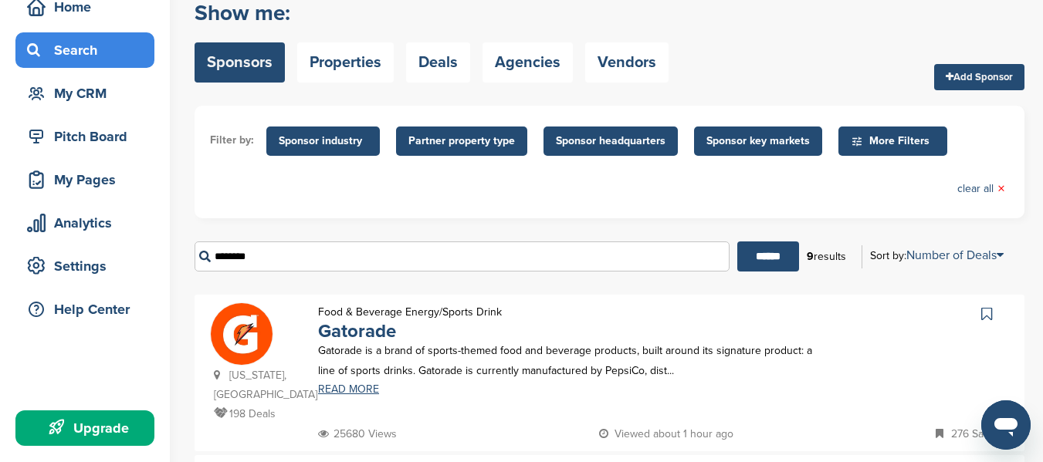
scroll to position [235, 0]
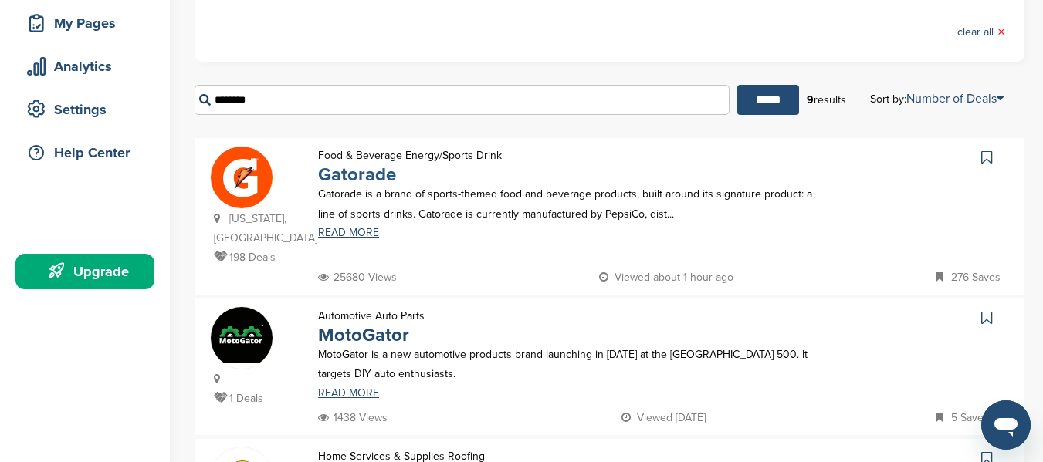
type input "********"
click at [379, 184] on link "Gatorade" at bounding box center [357, 175] width 78 height 22
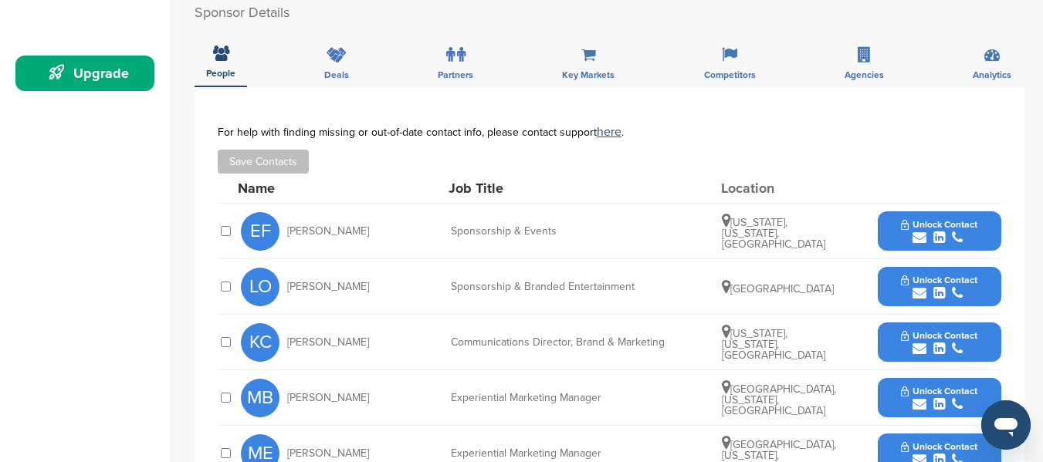
scroll to position [437, 0]
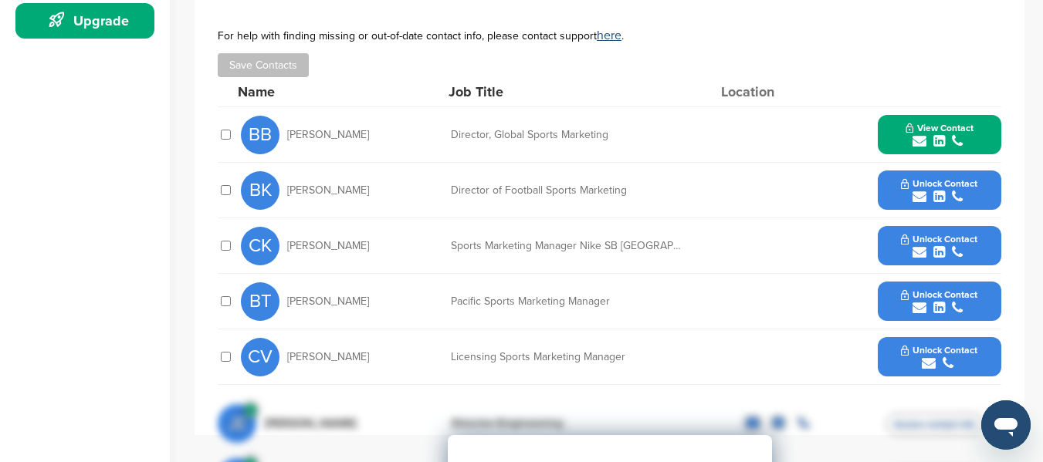
scroll to position [490, 0]
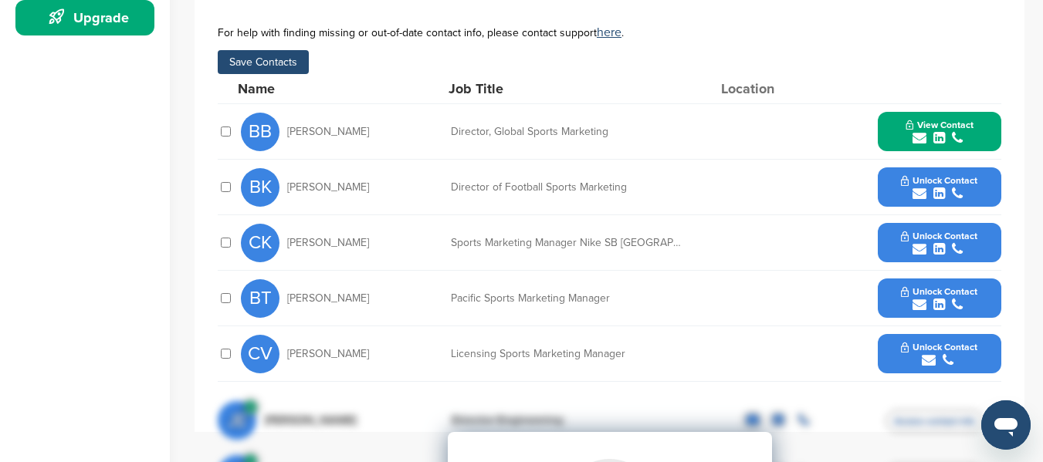
click at [286, 61] on button "Save Contacts" at bounding box center [263, 62] width 91 height 24
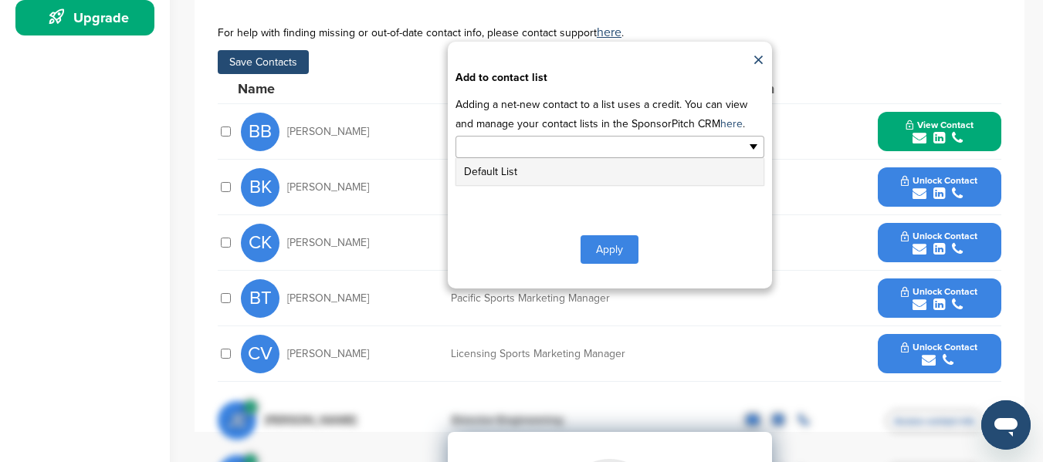
click at [511, 147] on input "text" at bounding box center [543, 147] width 162 height 18
click at [593, 249] on button "Apply" at bounding box center [610, 249] width 58 height 29
type input "**********"
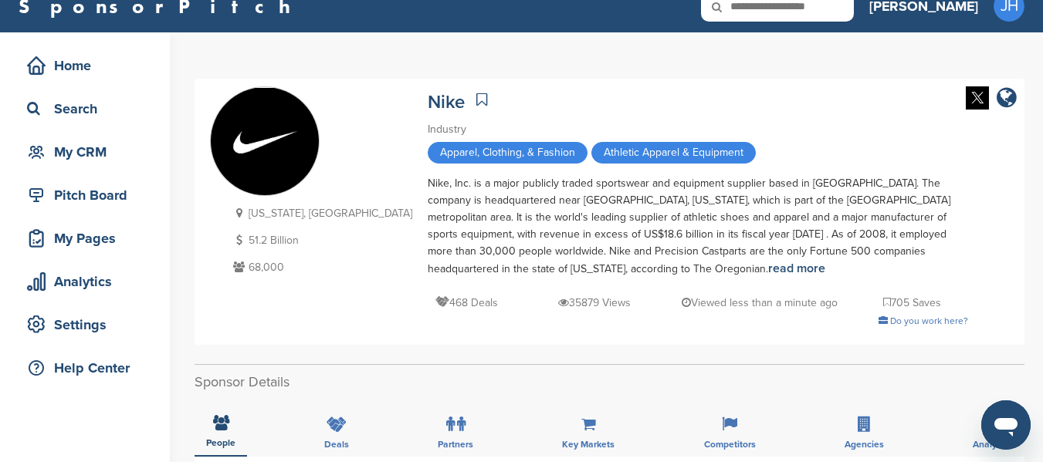
scroll to position [0, 0]
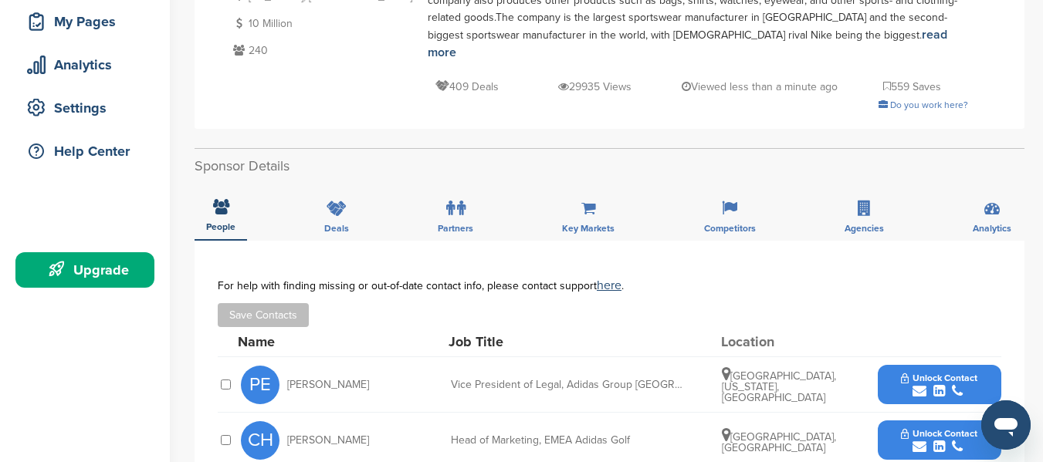
scroll to position [220, 0]
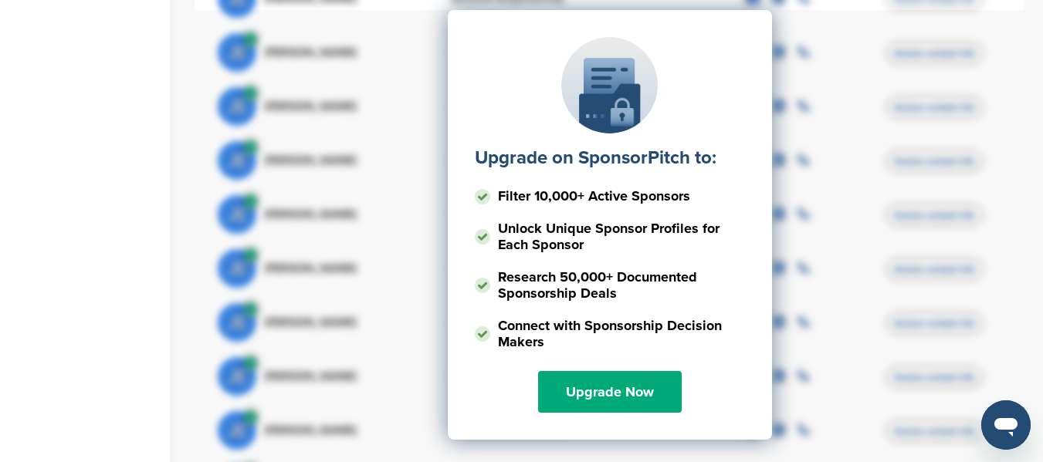
scroll to position [844, 0]
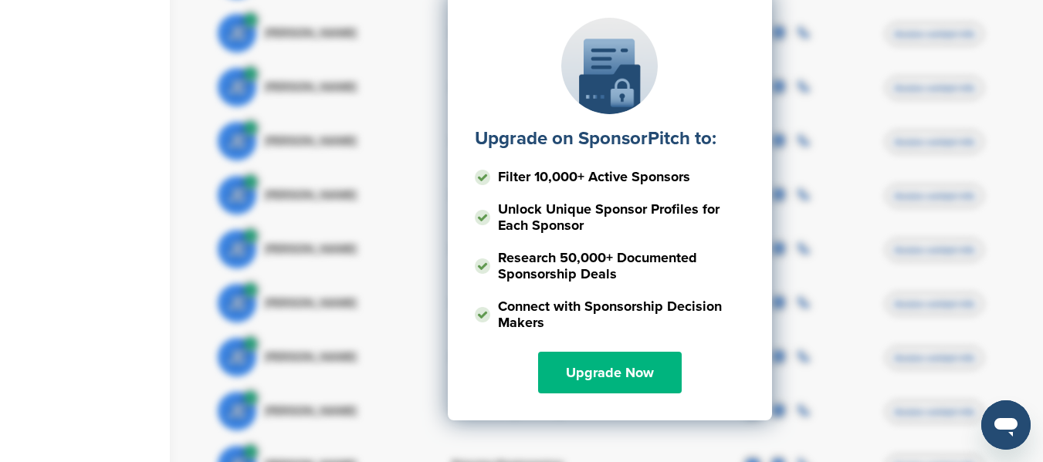
click at [629, 355] on link "Upgrade Now" at bounding box center [610, 373] width 144 height 42
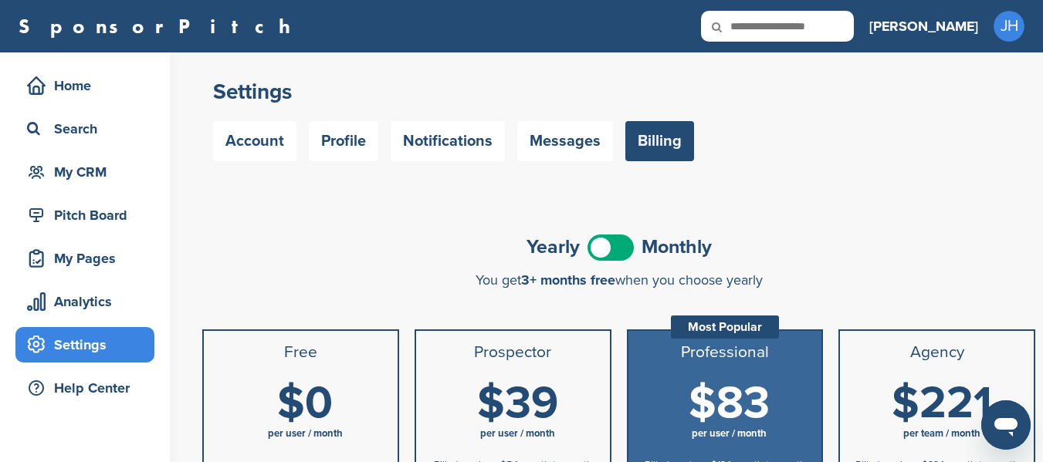
click at [534, 396] on span "$39" at bounding box center [517, 404] width 81 height 54
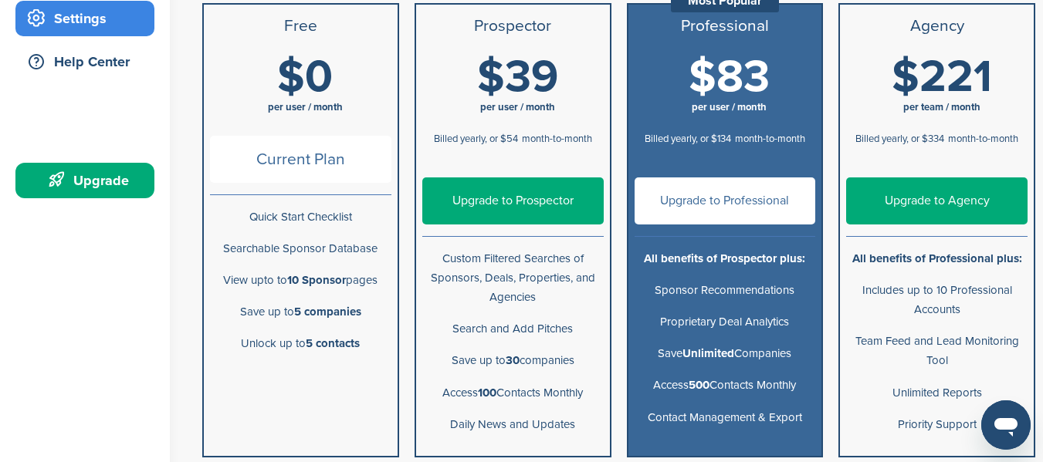
scroll to position [330, 0]
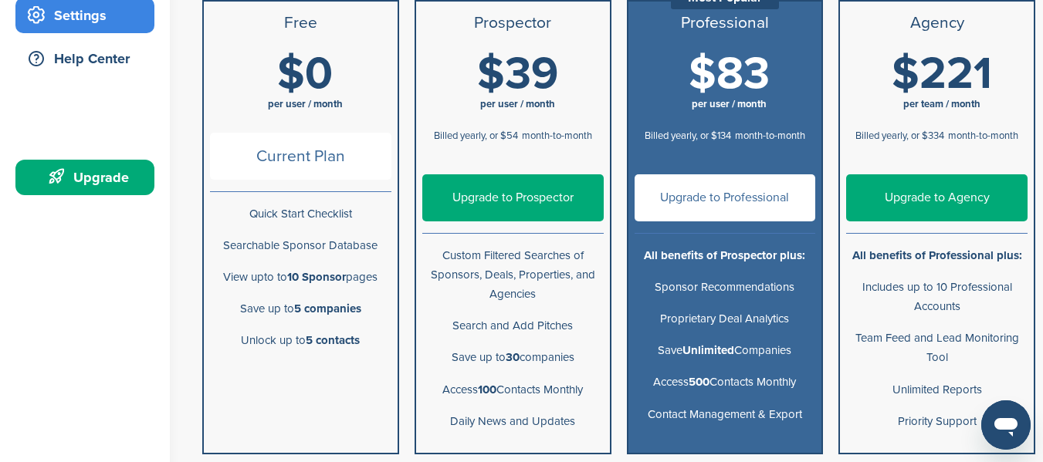
click at [539, 208] on link "Upgrade to Prospector" at bounding box center [512, 197] width 181 height 47
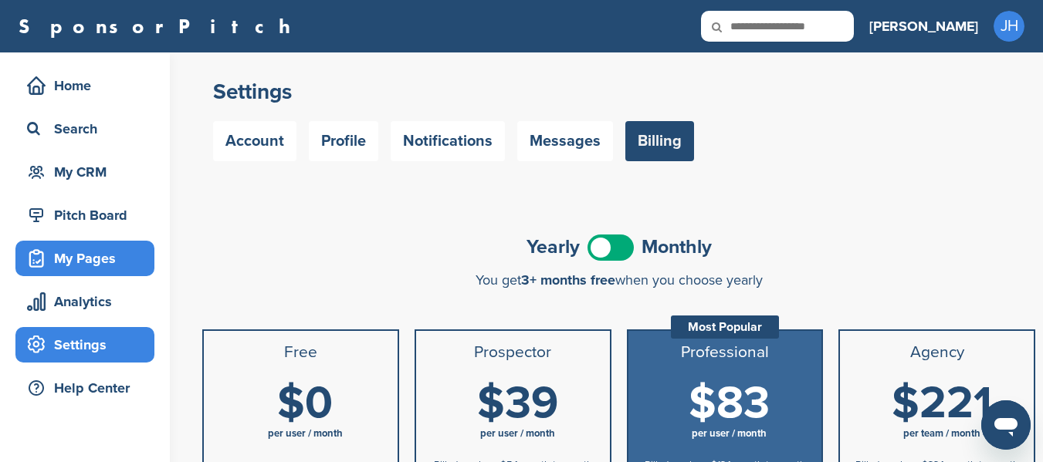
click at [74, 255] on div "My Pages" at bounding box center [88, 259] width 131 height 28
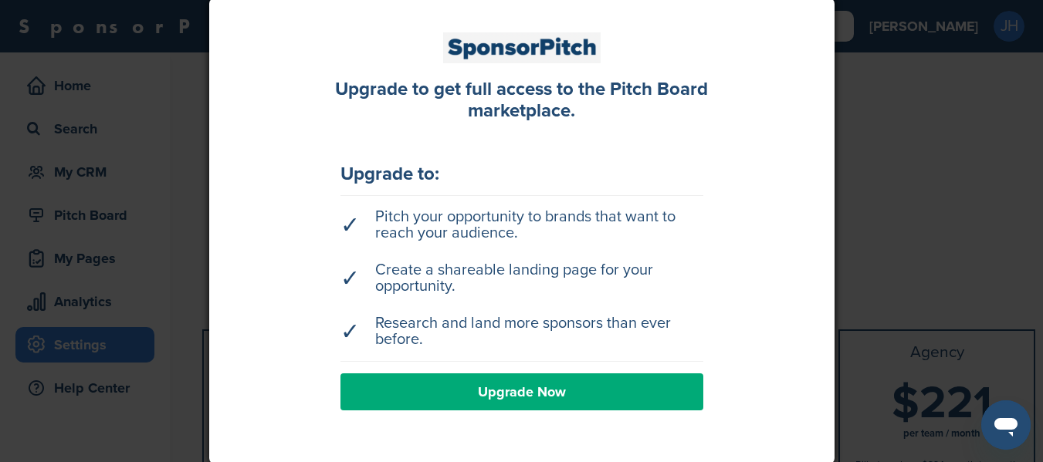
click at [162, 192] on div at bounding box center [521, 231] width 1043 height 462
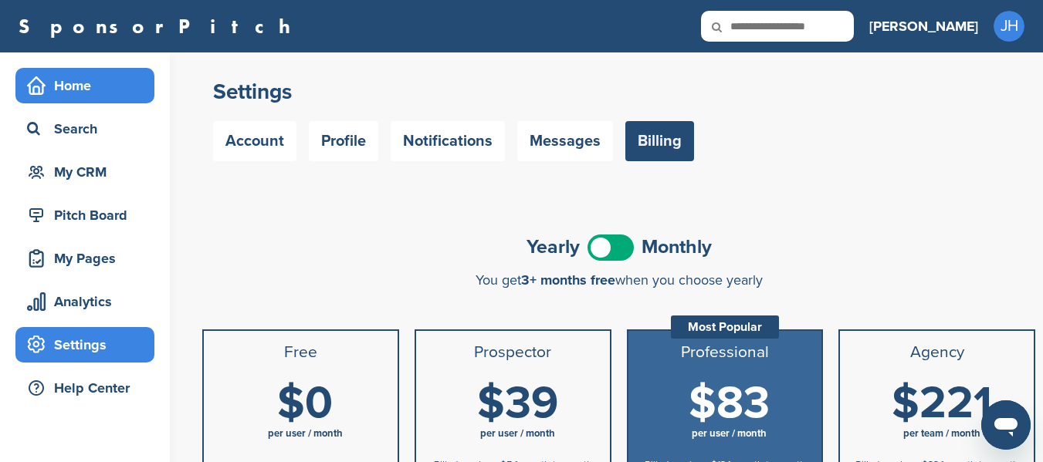
click at [93, 88] on div "Home" at bounding box center [88, 86] width 131 height 28
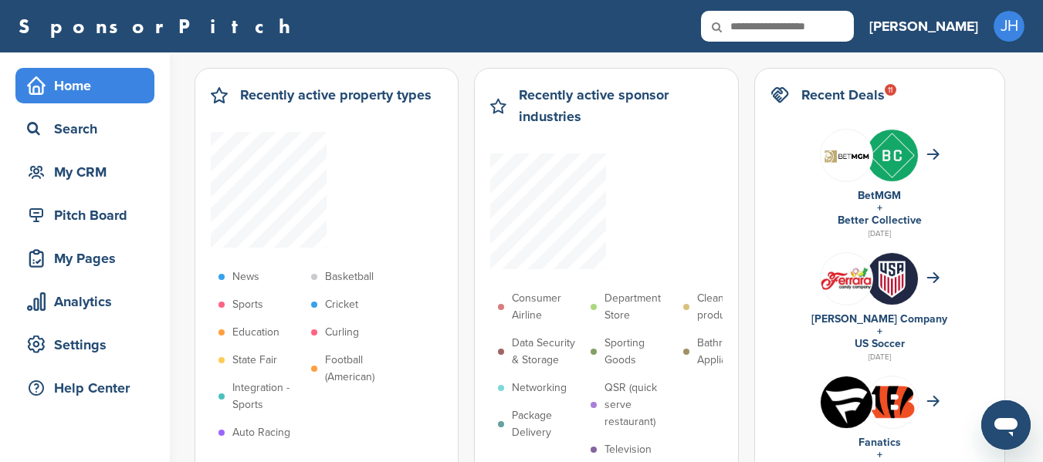
click at [254, 306] on p "Sports" at bounding box center [247, 304] width 31 height 17
click at [73, 170] on div "My CRM" at bounding box center [88, 172] width 131 height 28
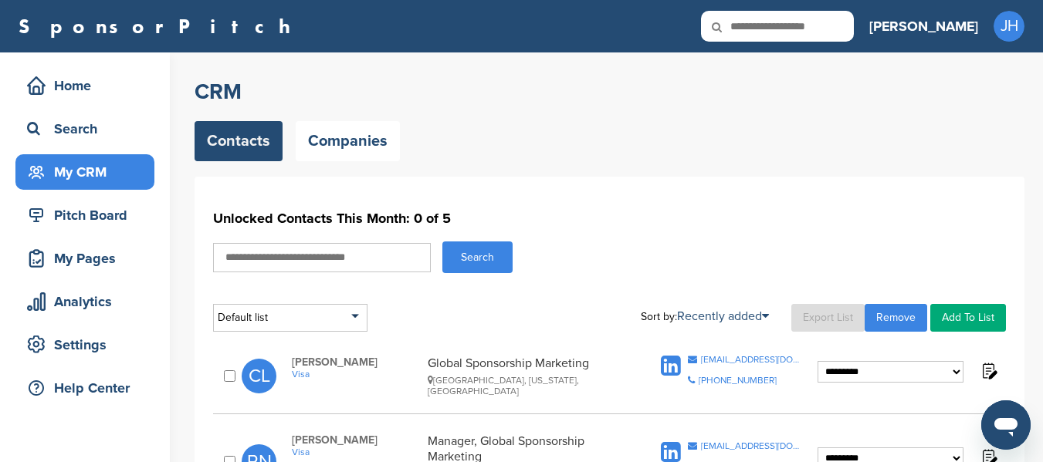
click at [280, 255] on input "text" at bounding box center [322, 257] width 218 height 29
type input "*"
type input "********"
click at [442, 242] on button "Search" at bounding box center [477, 258] width 70 height 32
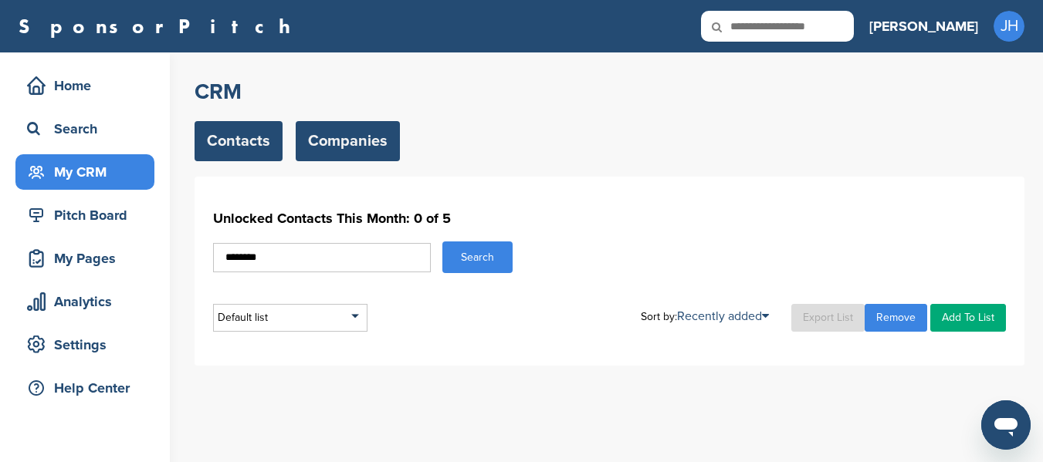
click at [361, 142] on link "Companies" at bounding box center [348, 141] width 104 height 40
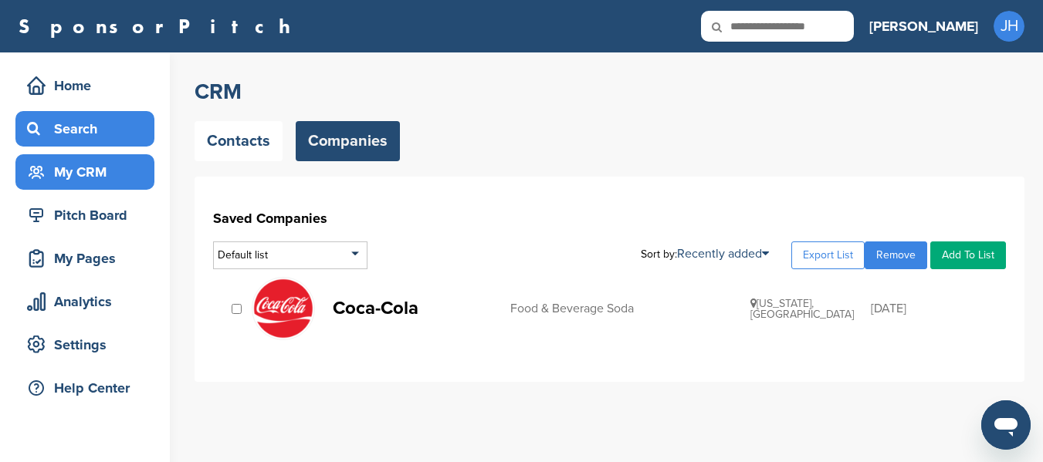
click at [81, 127] on div "Search" at bounding box center [88, 129] width 131 height 28
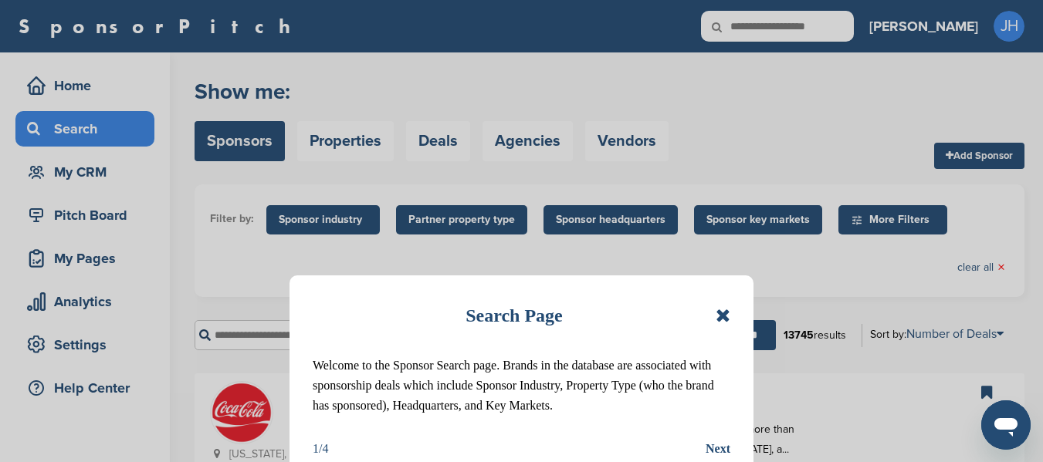
click at [723, 310] on icon at bounding box center [723, 316] width 15 height 19
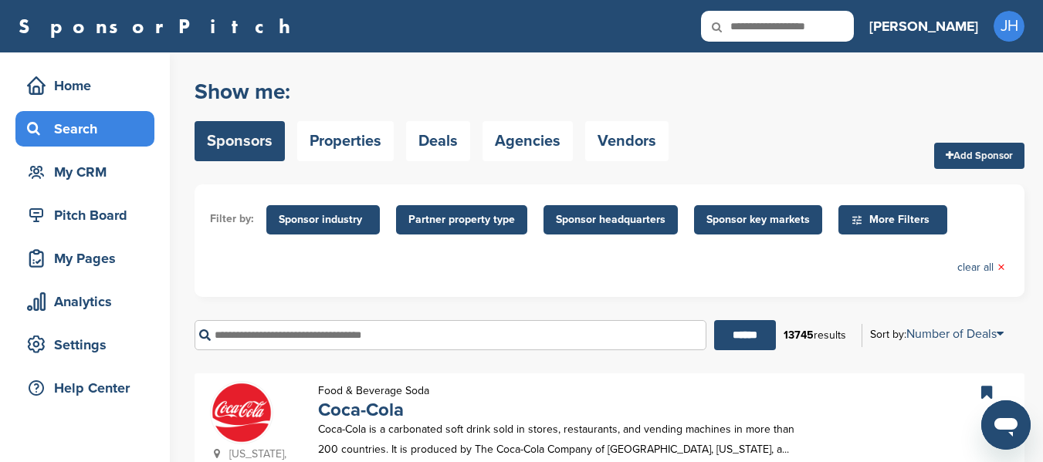
click at [520, 339] on input "text" at bounding box center [451, 335] width 512 height 30
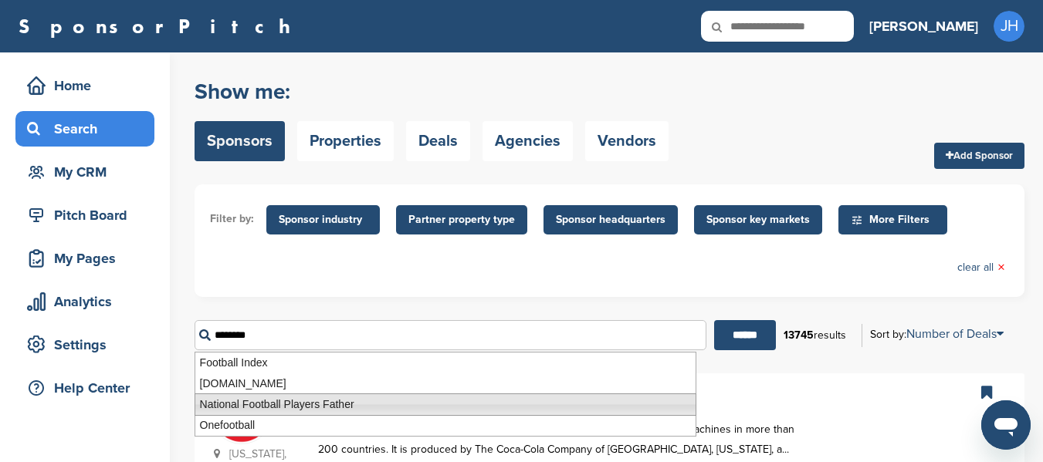
click at [359, 401] on li "National Football Players Father" at bounding box center [446, 405] width 502 height 22
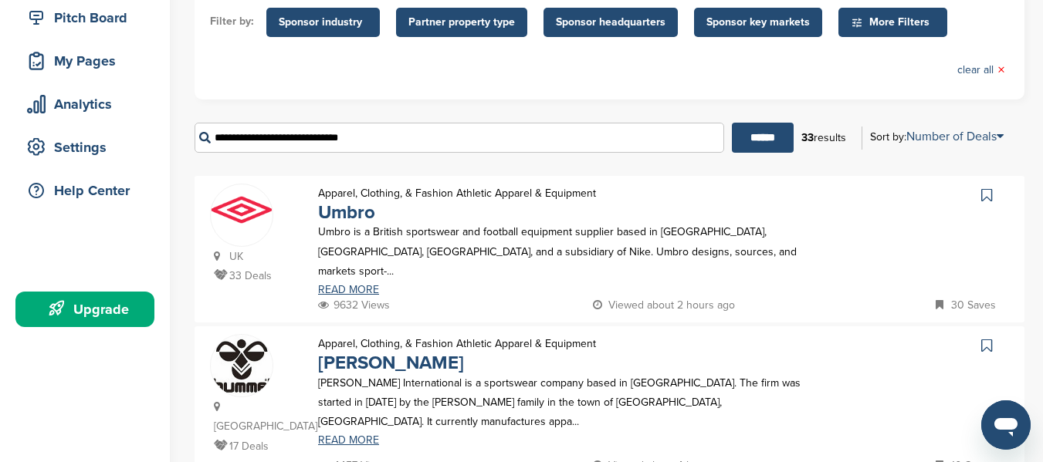
scroll to position [218, 0]
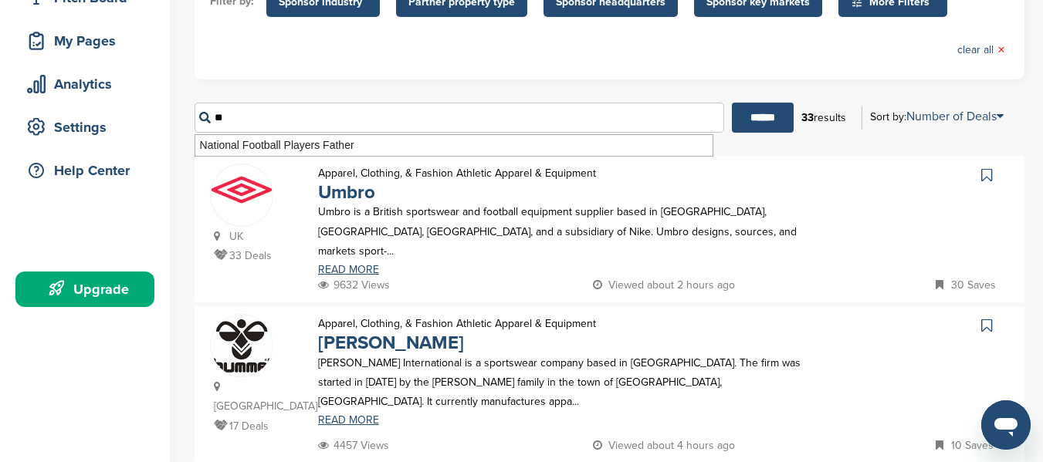
type input "*"
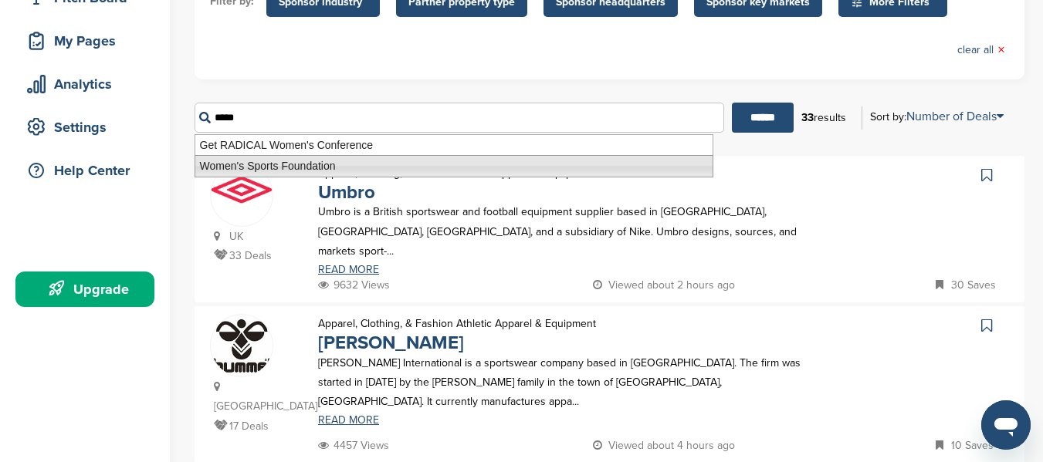
click at [337, 159] on li "Women's Sports Foundation" at bounding box center [454, 166] width 519 height 22
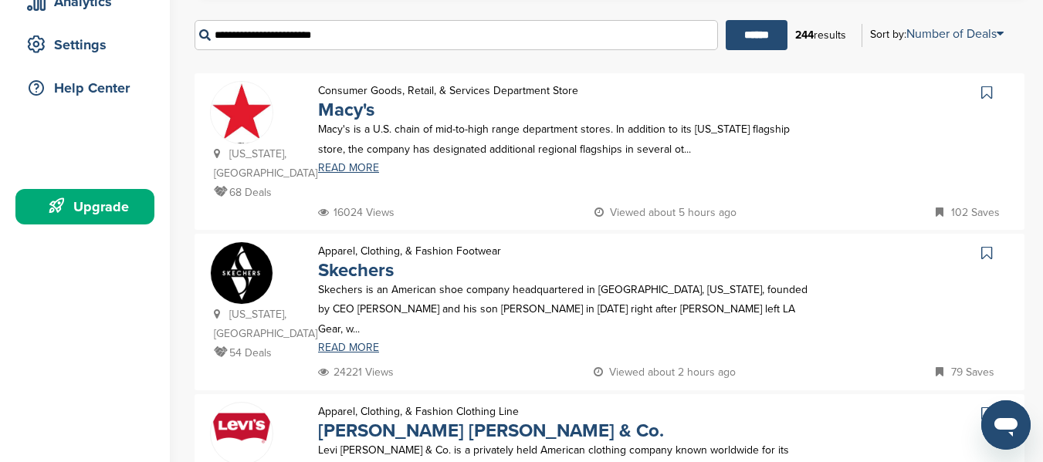
scroll to position [255, 0]
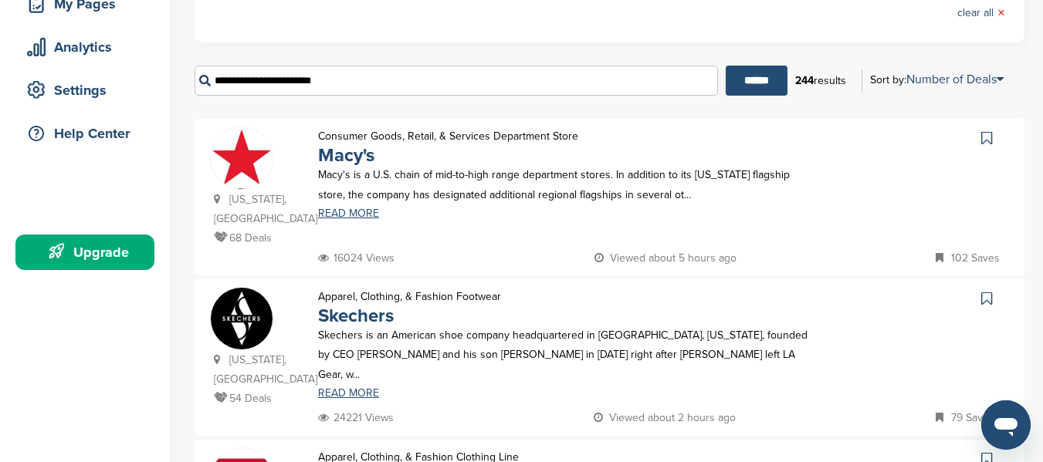
drag, startPoint x: 363, startPoint y: 83, endPoint x: 161, endPoint y: 90, distance: 202.4
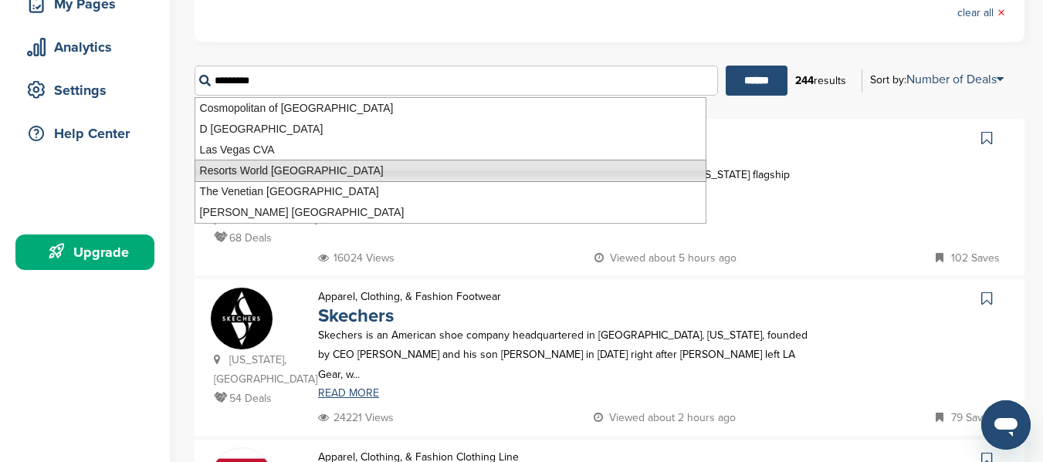
click at [266, 163] on li "Resorts World Las Vegas" at bounding box center [451, 171] width 512 height 22
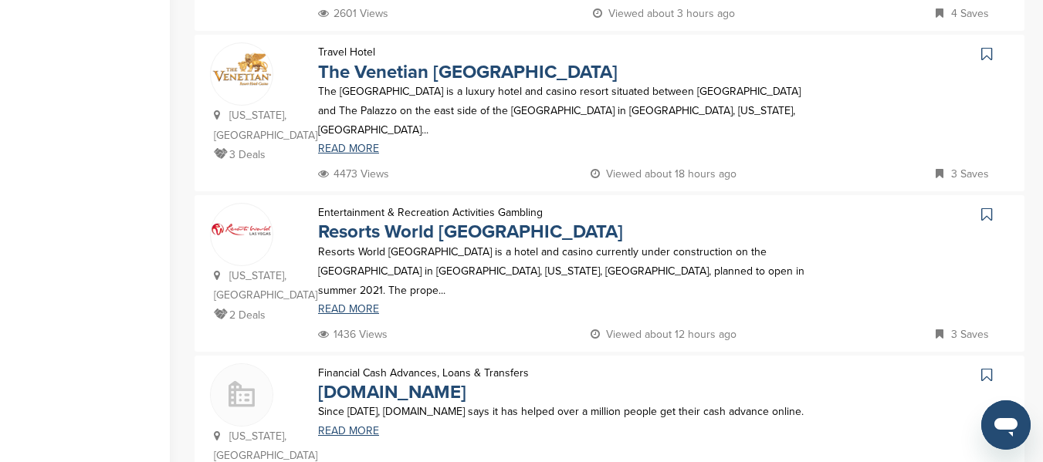
scroll to position [823, 0]
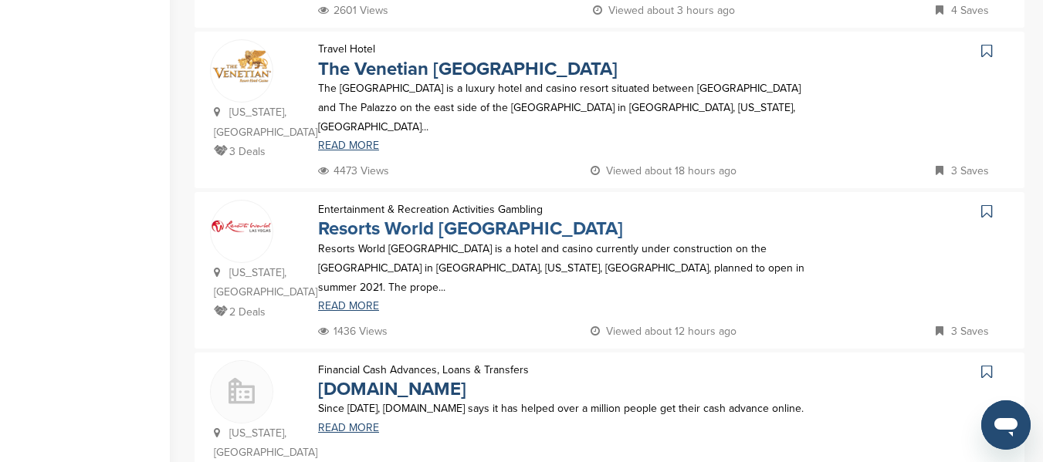
type input "**********"
click at [498, 218] on link "Resorts World Las Vegas" at bounding box center [470, 229] width 305 height 22
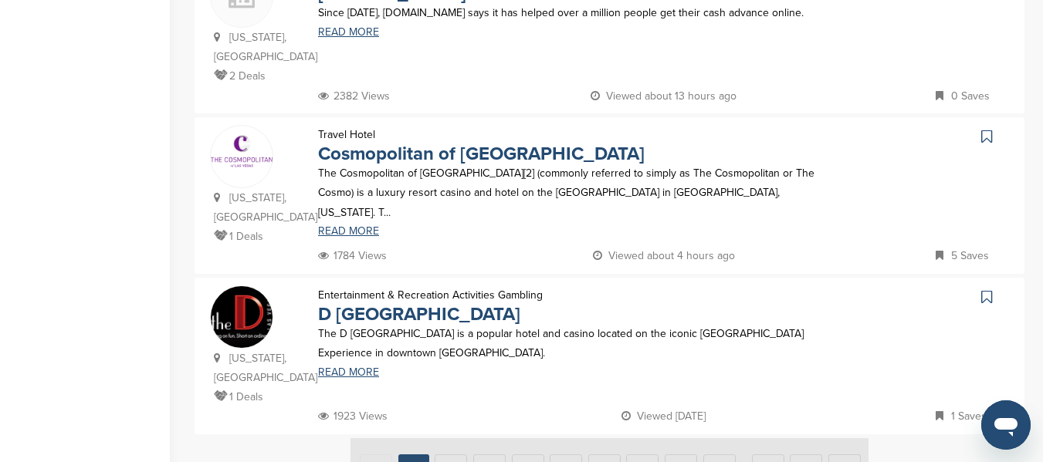
scroll to position [1247, 0]
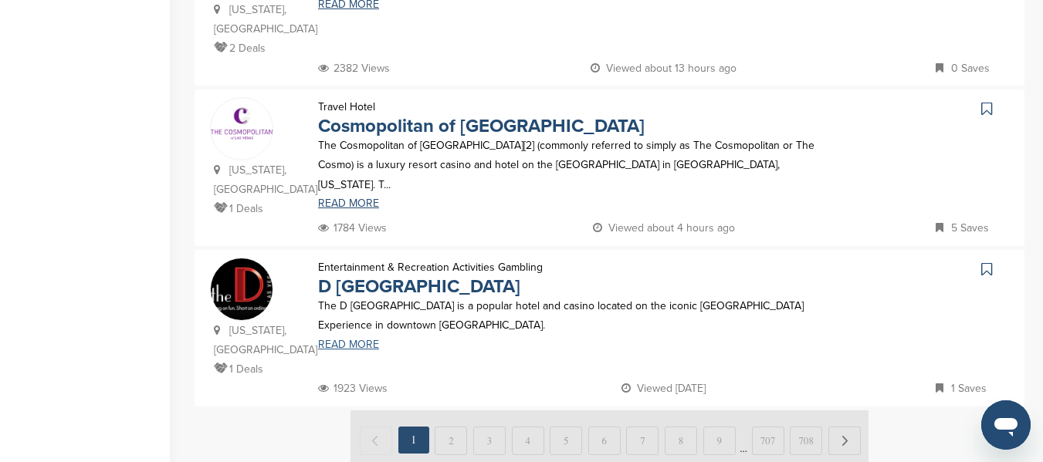
click at [370, 340] on link "READ MORE" at bounding box center [567, 345] width 499 height 11
